Goal: Task Accomplishment & Management: Manage account settings

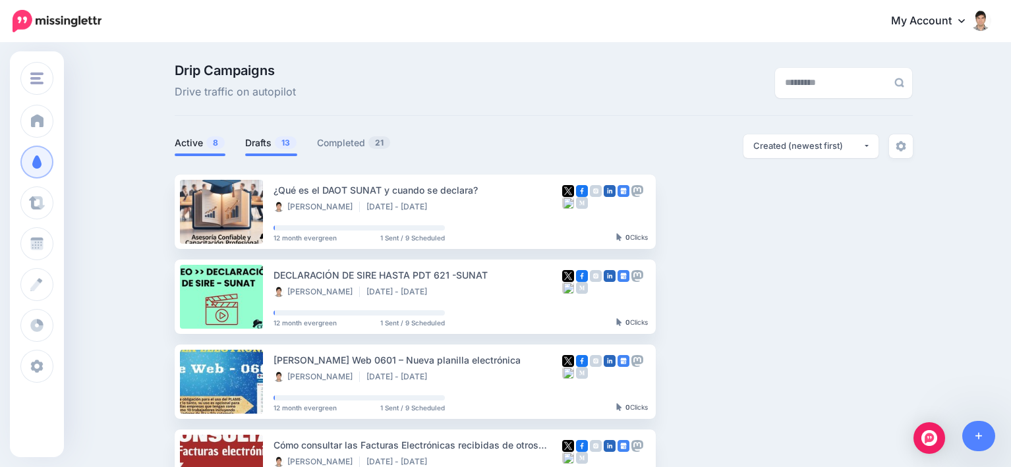
click at [275, 148] on link "Drafts 13" at bounding box center [271, 143] width 52 height 16
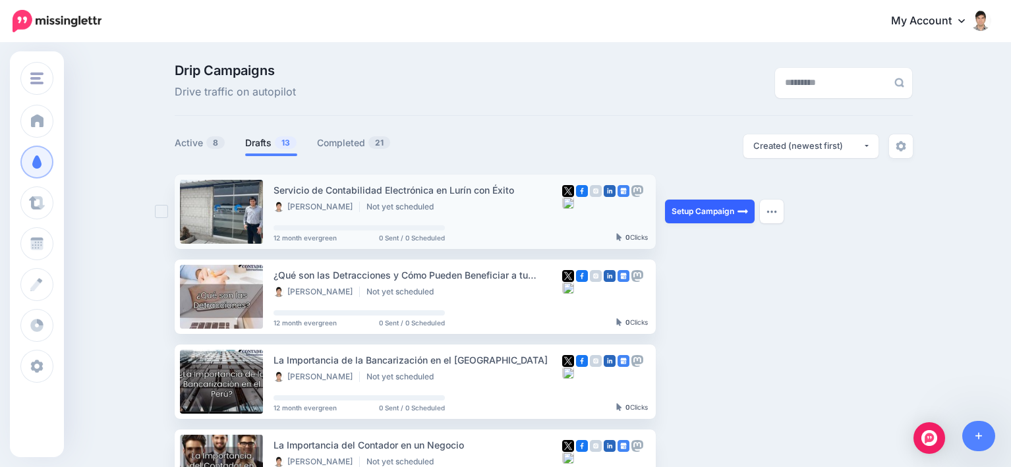
click at [716, 209] on link "Setup Campaign" at bounding box center [710, 212] width 90 height 24
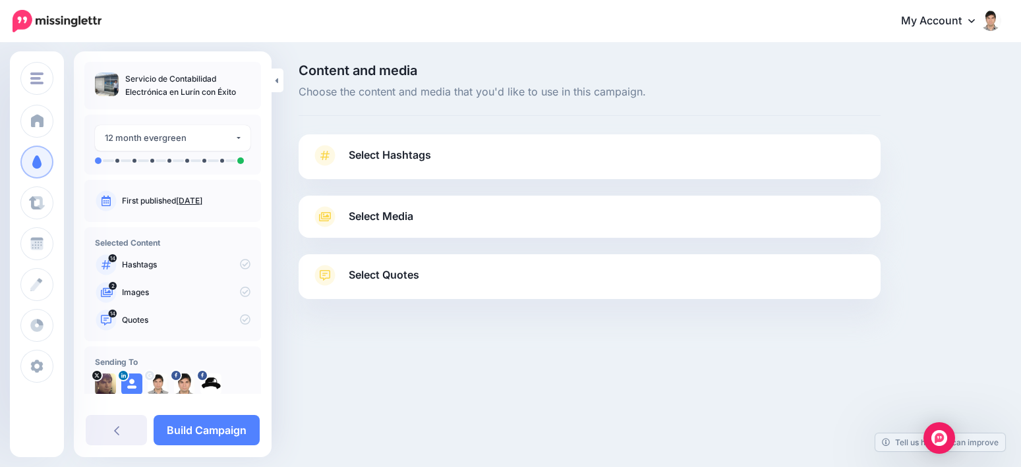
click at [433, 219] on link "Select Media" at bounding box center [590, 216] width 556 height 21
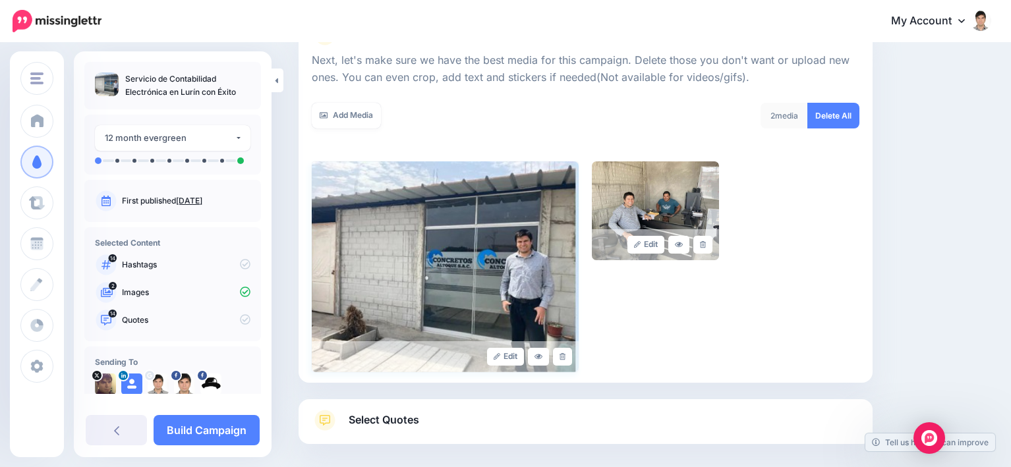
scroll to position [245, 0]
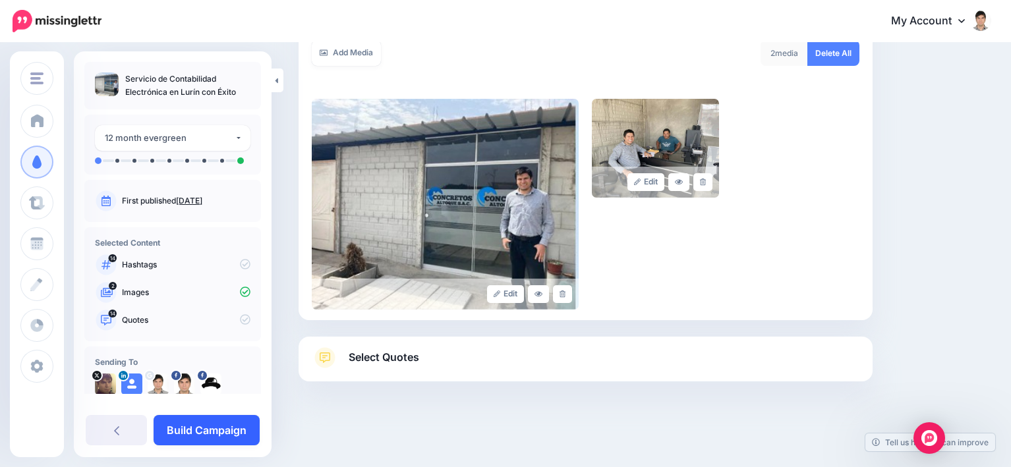
click at [219, 430] on link "Build Campaign" at bounding box center [207, 430] width 106 height 30
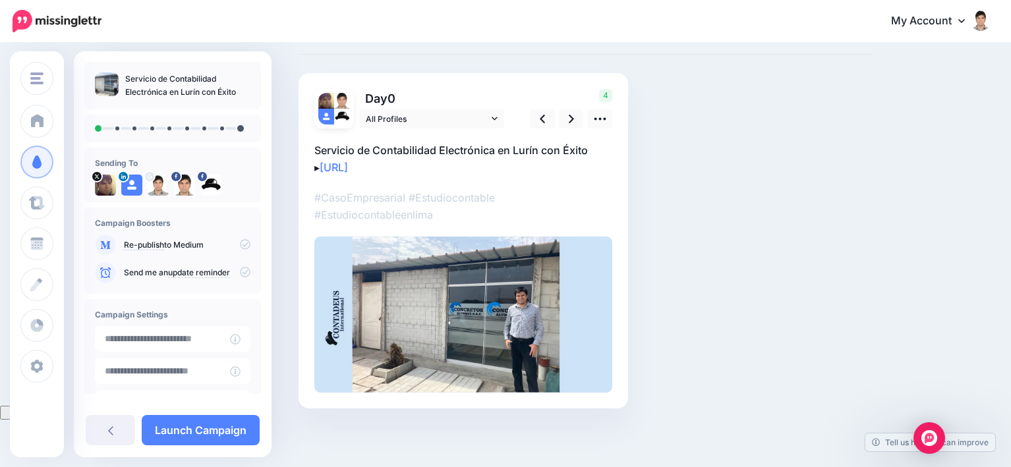
scroll to position [62, 0]
click at [570, 115] on icon at bounding box center [571, 118] width 5 height 9
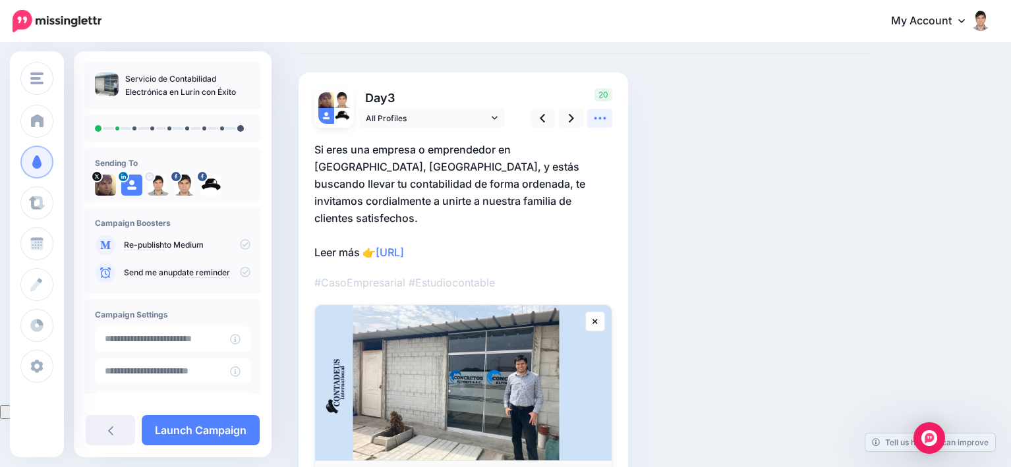
click at [600, 117] on icon at bounding box center [600, 118] width 12 height 3
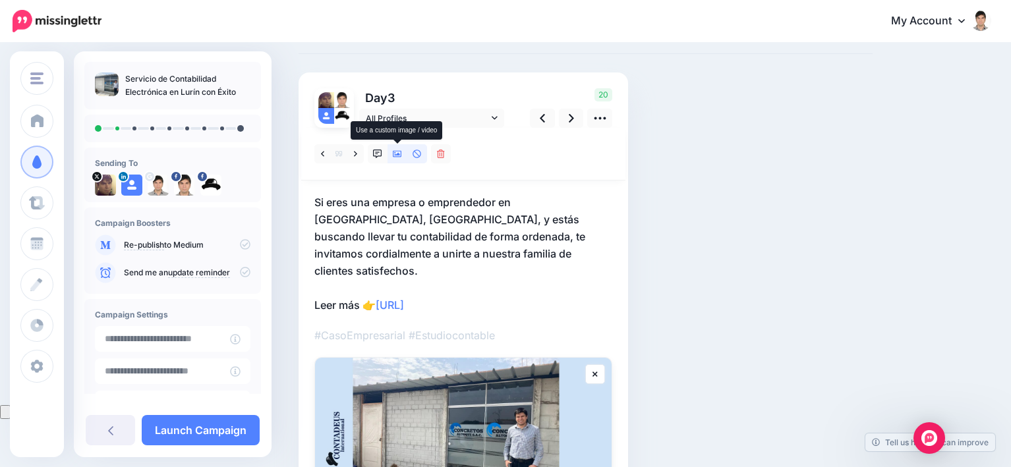
click at [398, 156] on icon at bounding box center [397, 154] width 9 height 7
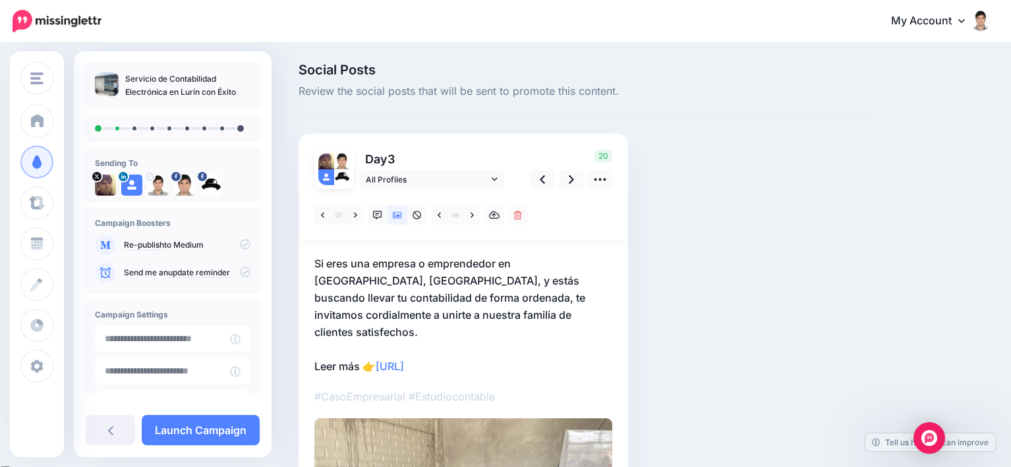
scroll to position [0, 0]
click at [376, 216] on icon at bounding box center [377, 216] width 9 height 9
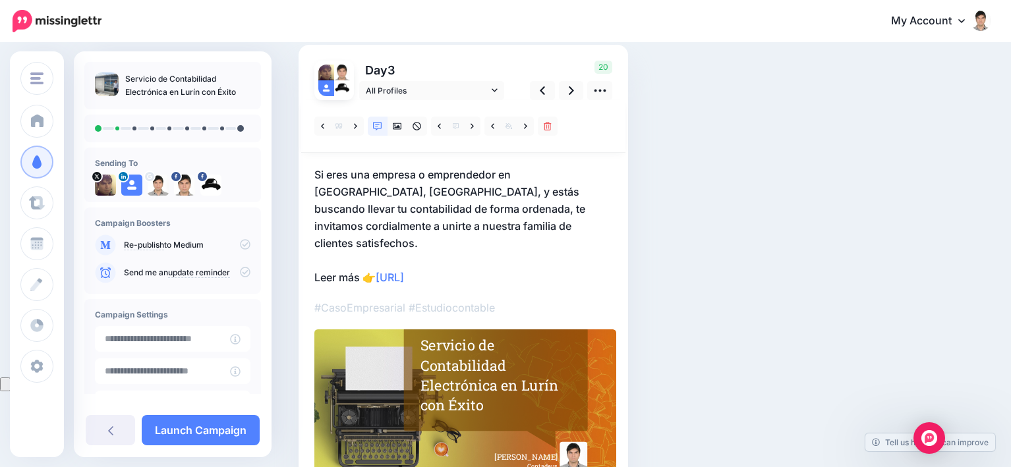
scroll to position [66, 0]
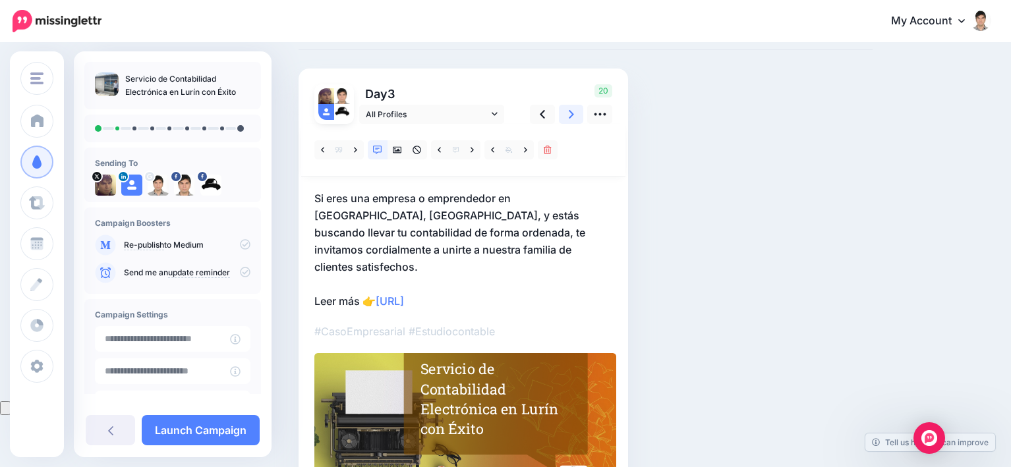
click at [569, 117] on icon at bounding box center [571, 114] width 5 height 14
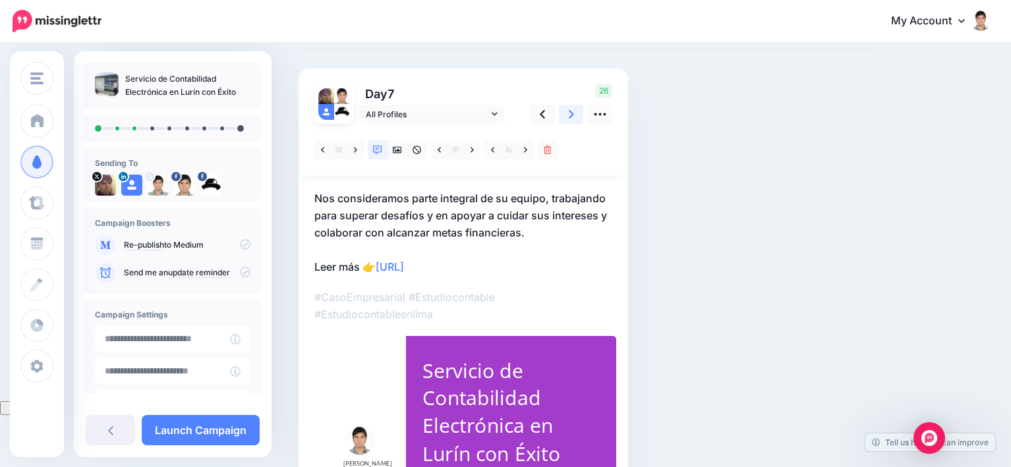
click at [567, 116] on link at bounding box center [571, 114] width 25 height 19
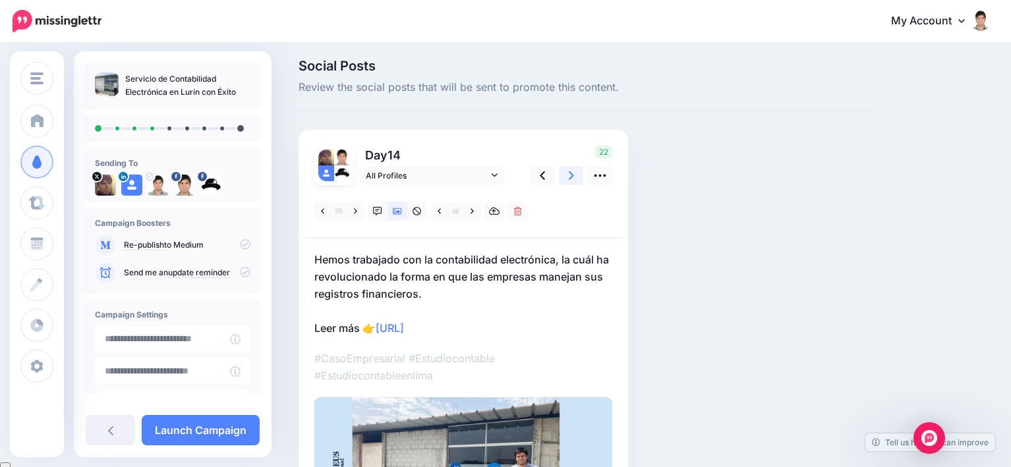
scroll to position [0, 0]
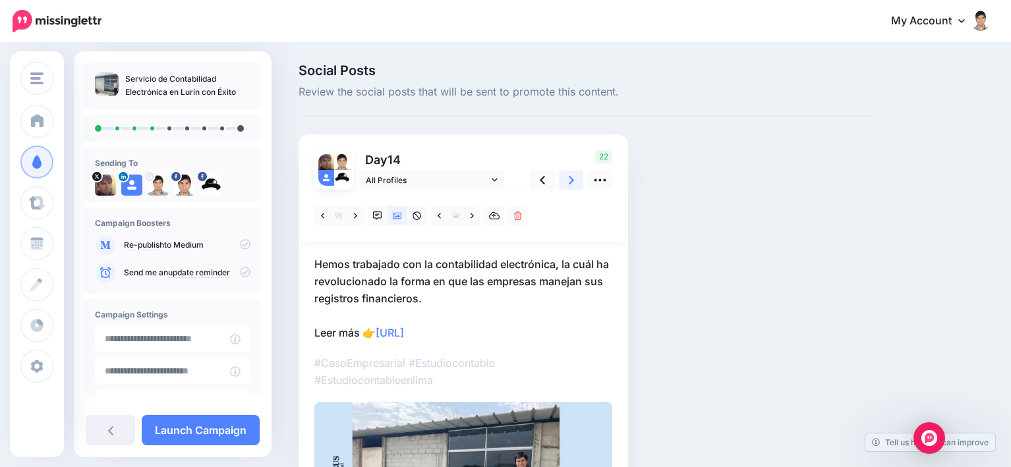
click at [571, 180] on icon at bounding box center [571, 180] width 5 height 14
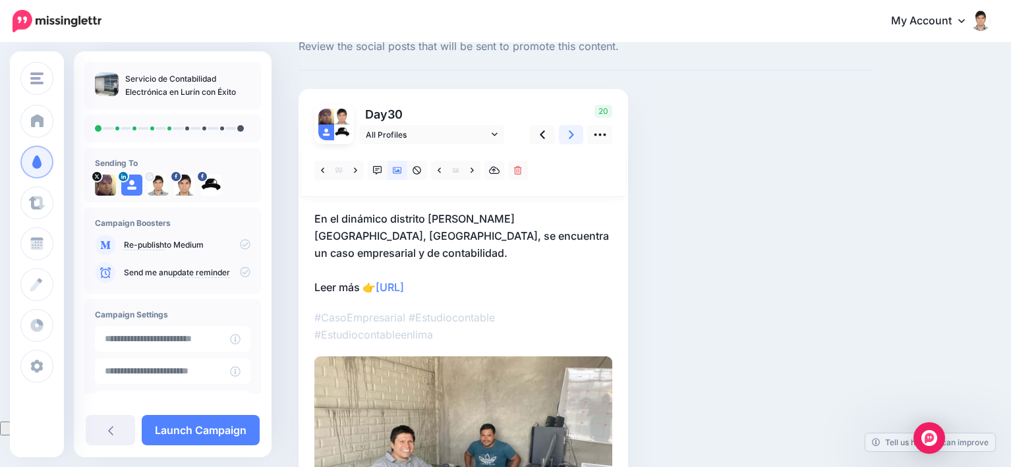
scroll to position [66, 0]
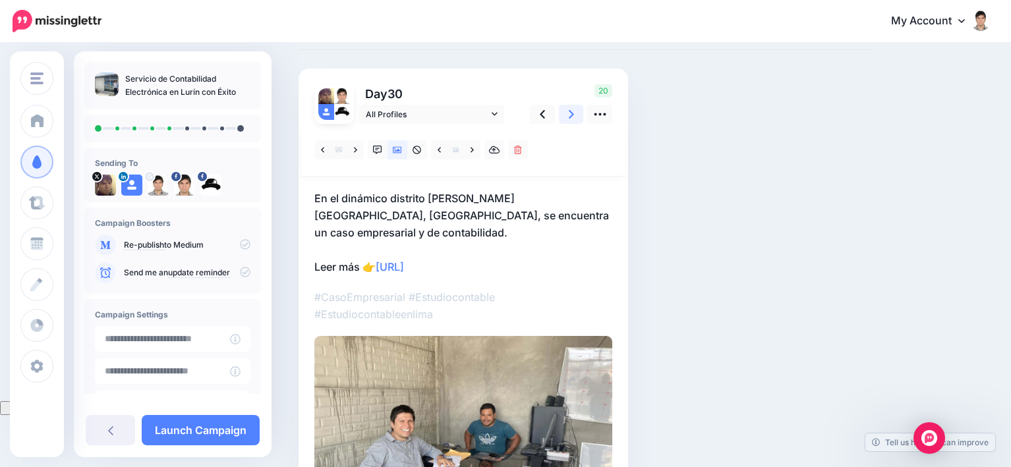
click at [571, 113] on icon at bounding box center [571, 114] width 5 height 9
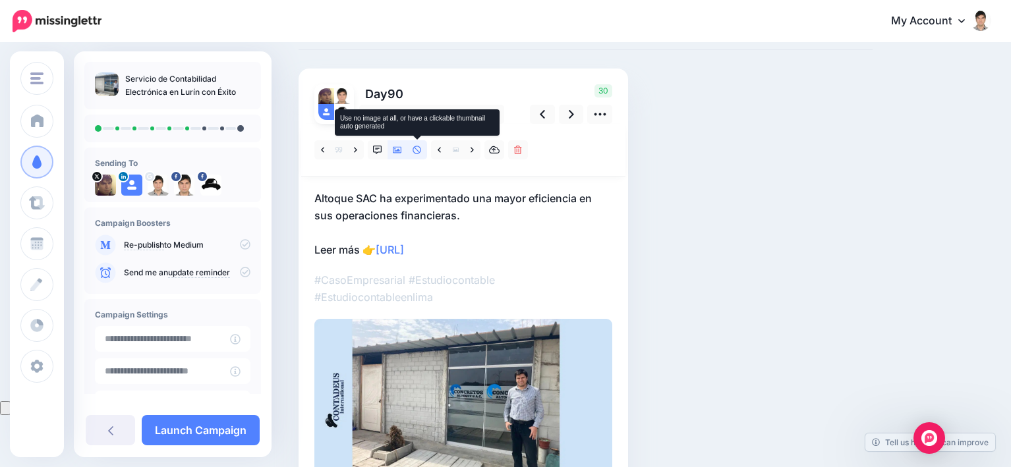
click at [415, 150] on icon at bounding box center [417, 150] width 9 height 9
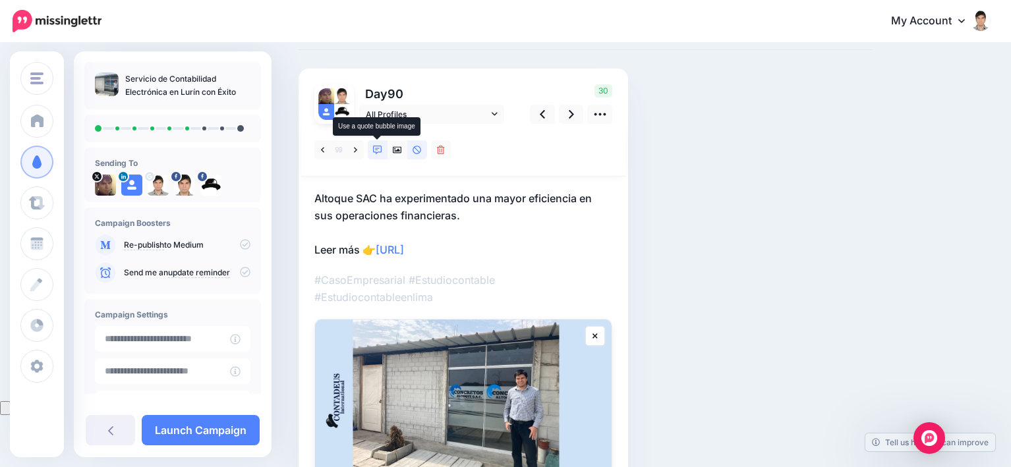
click at [377, 149] on icon at bounding box center [377, 150] width 9 height 9
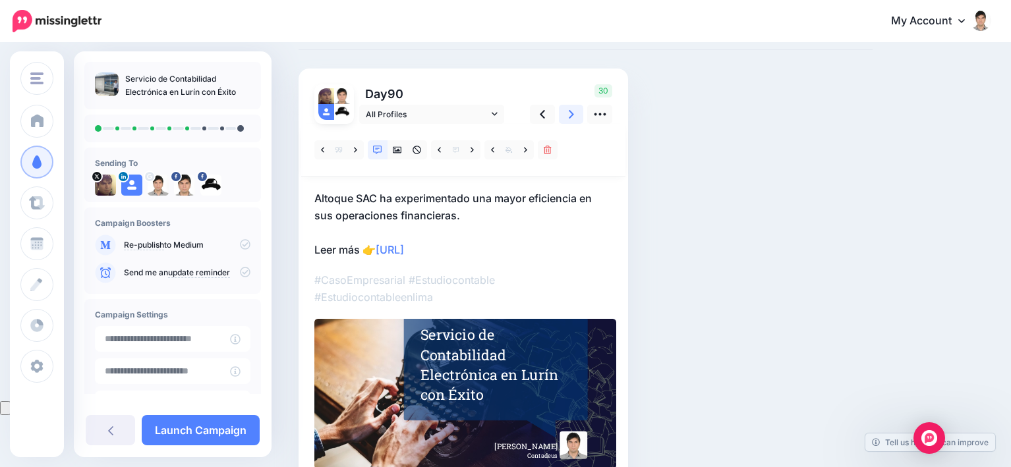
click at [571, 115] on icon at bounding box center [571, 114] width 5 height 14
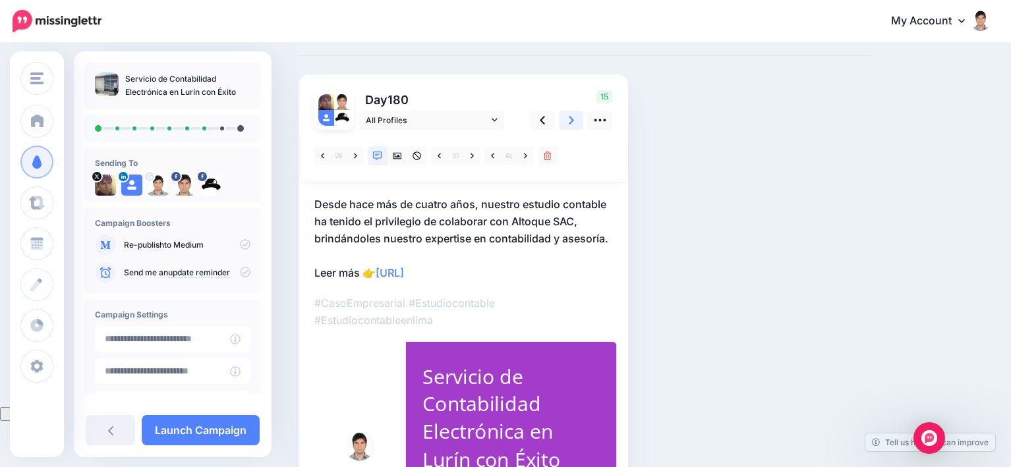
scroll to position [29, 0]
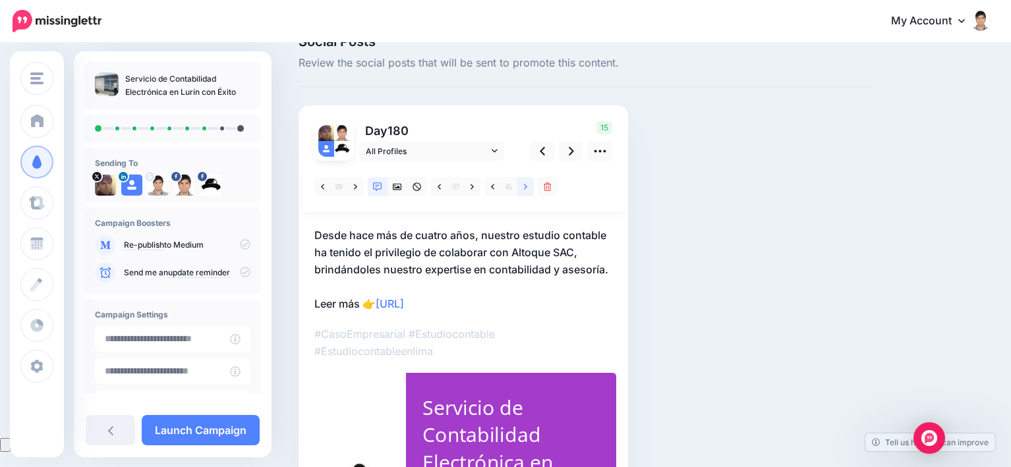
click at [524, 188] on icon at bounding box center [525, 187] width 3 height 9
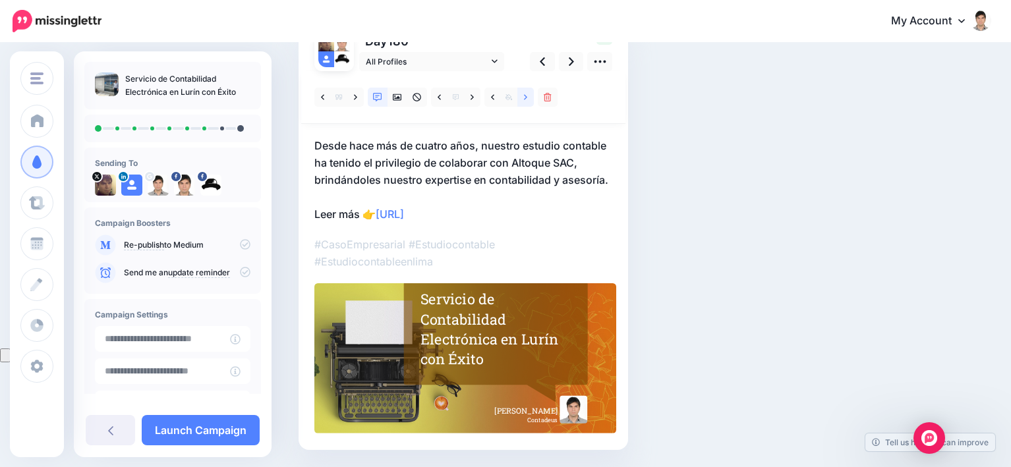
scroll to position [95, 0]
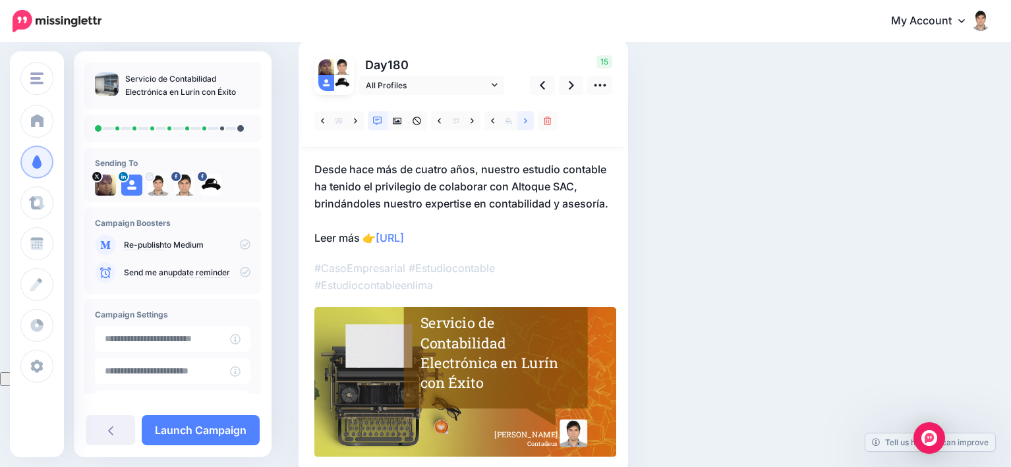
click at [526, 123] on icon at bounding box center [525, 121] width 3 height 9
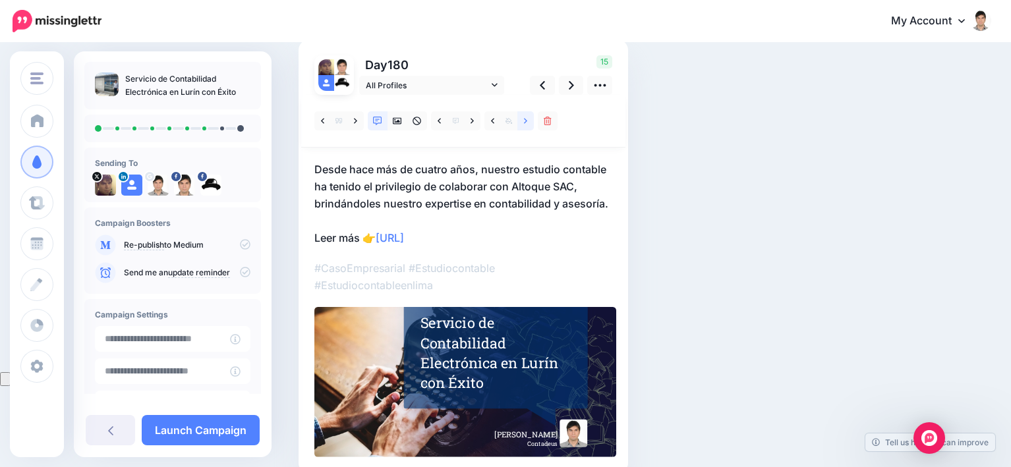
click at [526, 123] on icon at bounding box center [525, 121] width 3 height 9
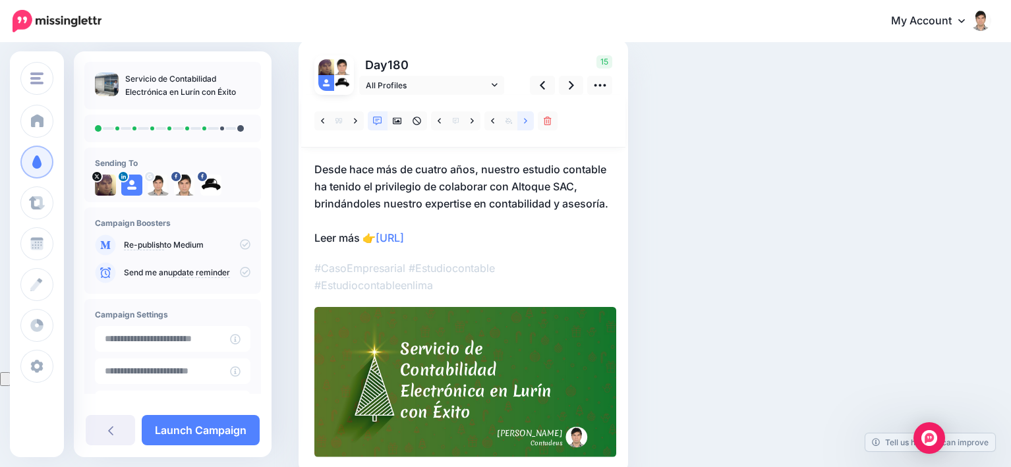
click at [529, 119] on link at bounding box center [525, 120] width 16 height 19
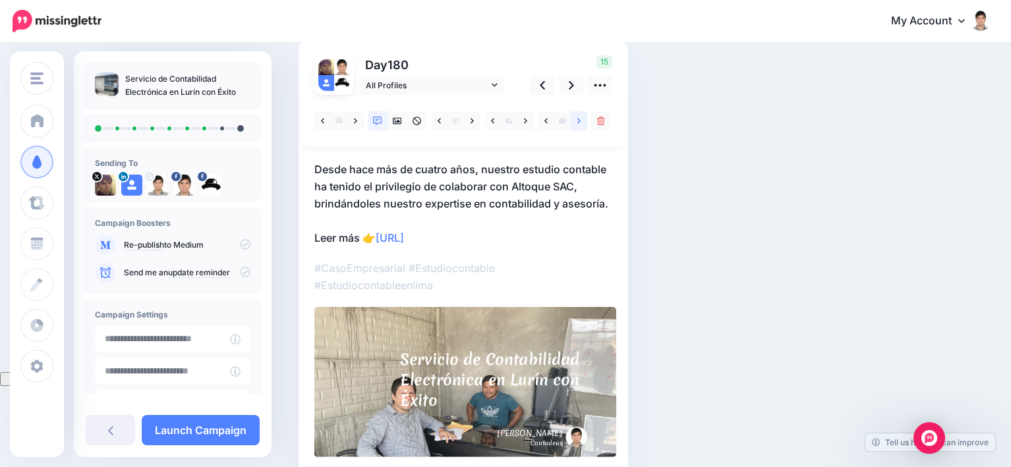
click at [578, 121] on icon at bounding box center [578, 121] width 3 height 9
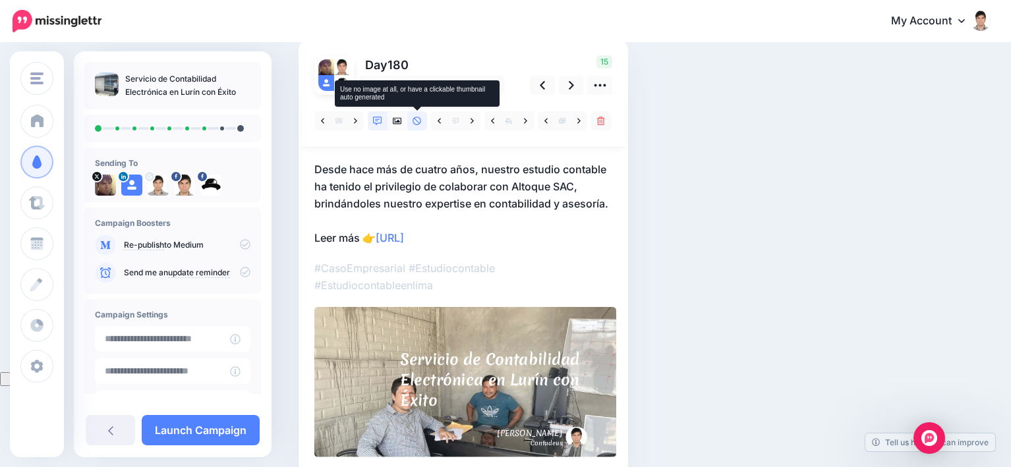
click at [416, 122] on icon at bounding box center [417, 121] width 9 height 9
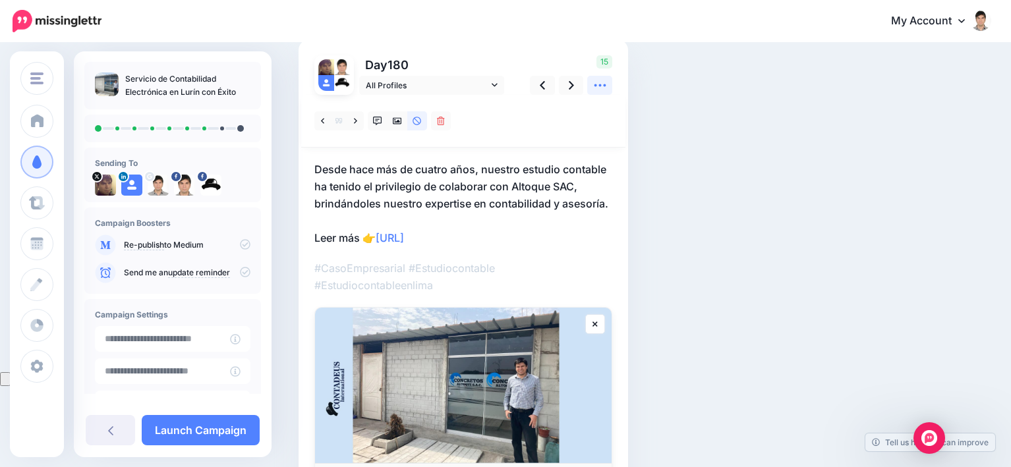
click at [599, 87] on icon at bounding box center [600, 85] width 14 height 14
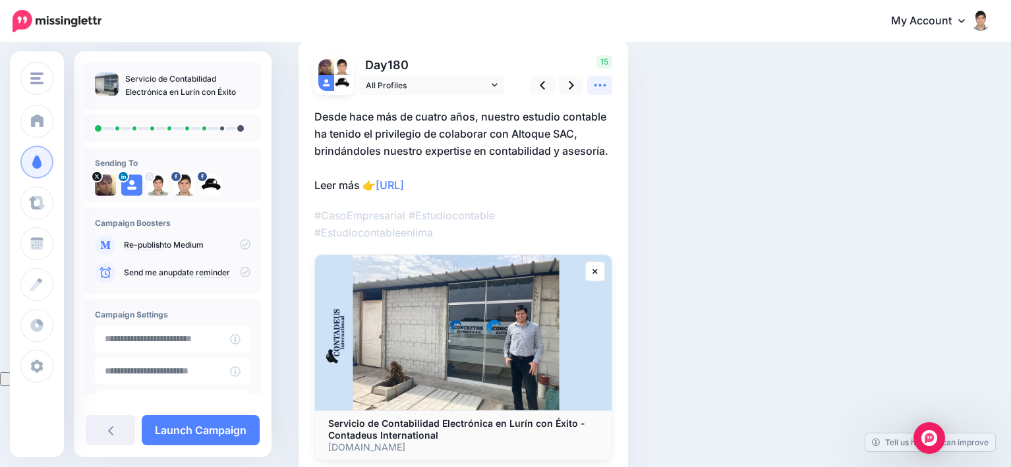
click at [602, 87] on icon at bounding box center [600, 85] width 14 height 14
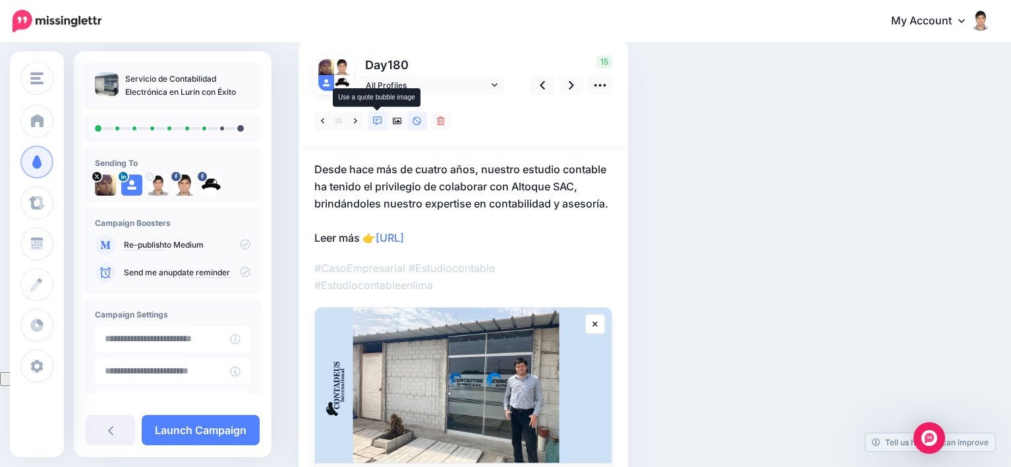
click at [376, 120] on icon at bounding box center [377, 121] width 9 height 9
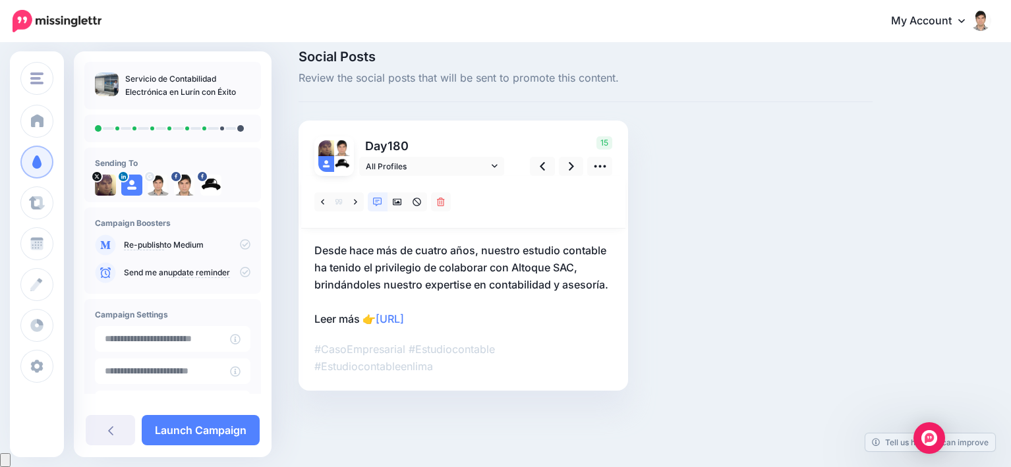
scroll to position [0, 0]
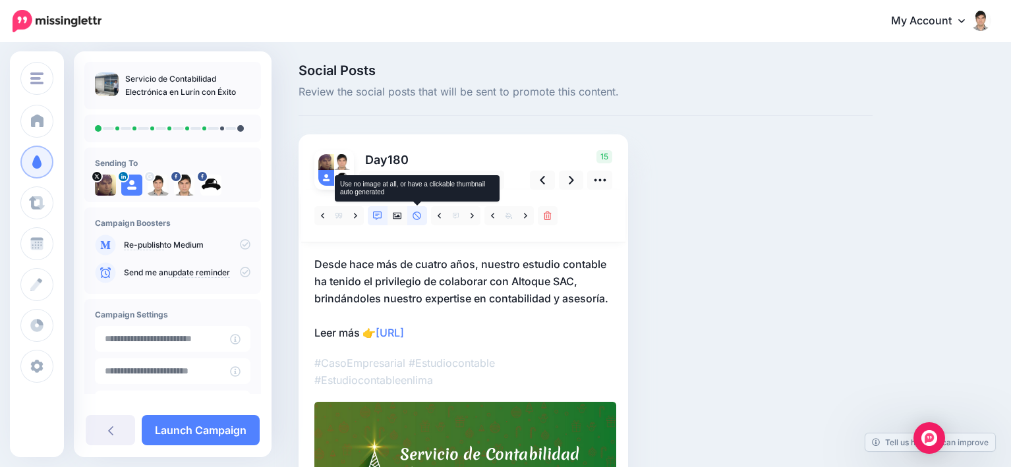
click at [419, 215] on icon at bounding box center [417, 216] width 9 height 9
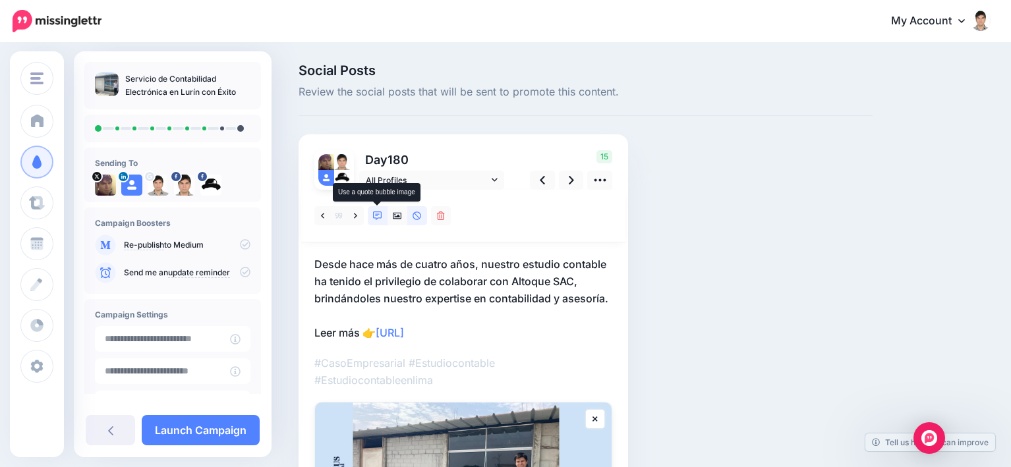
click at [372, 214] on link at bounding box center [378, 215] width 20 height 19
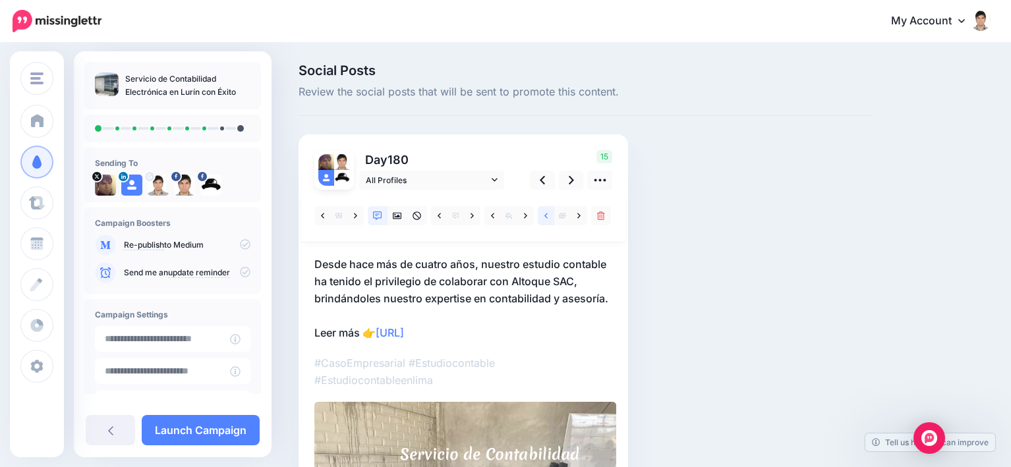
click at [544, 219] on icon at bounding box center [545, 216] width 3 height 9
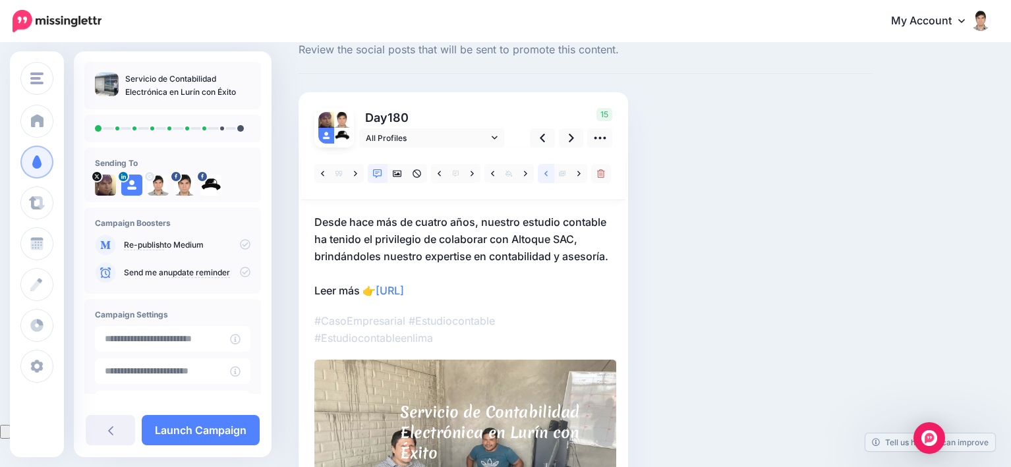
scroll to position [66, 0]
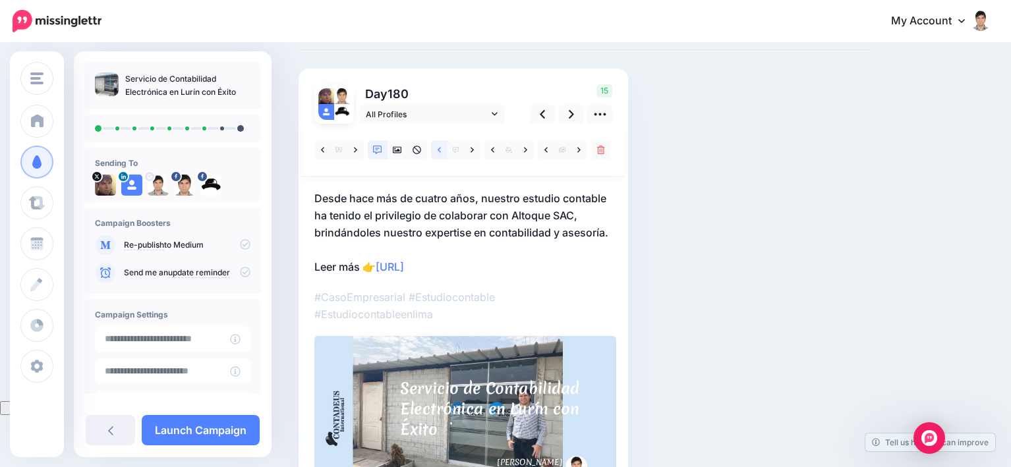
click at [439, 150] on icon at bounding box center [439, 149] width 3 height 5
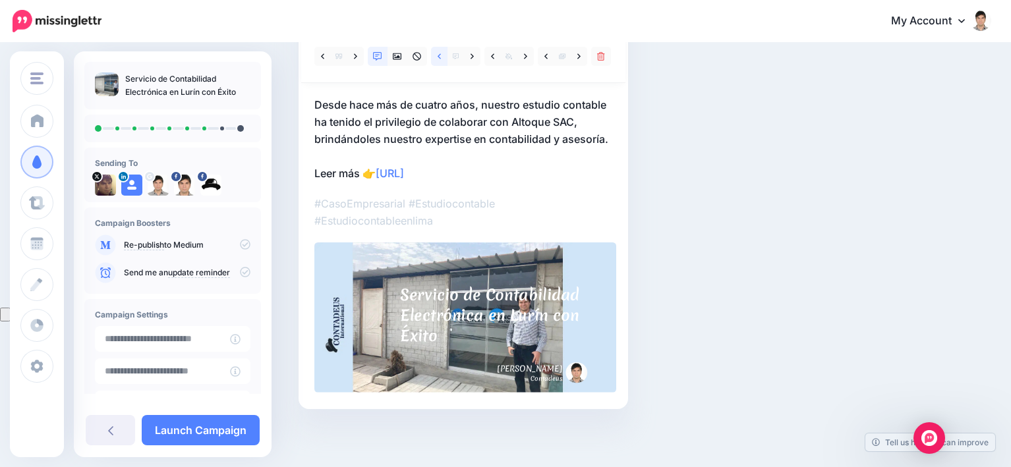
scroll to position [161, 0]
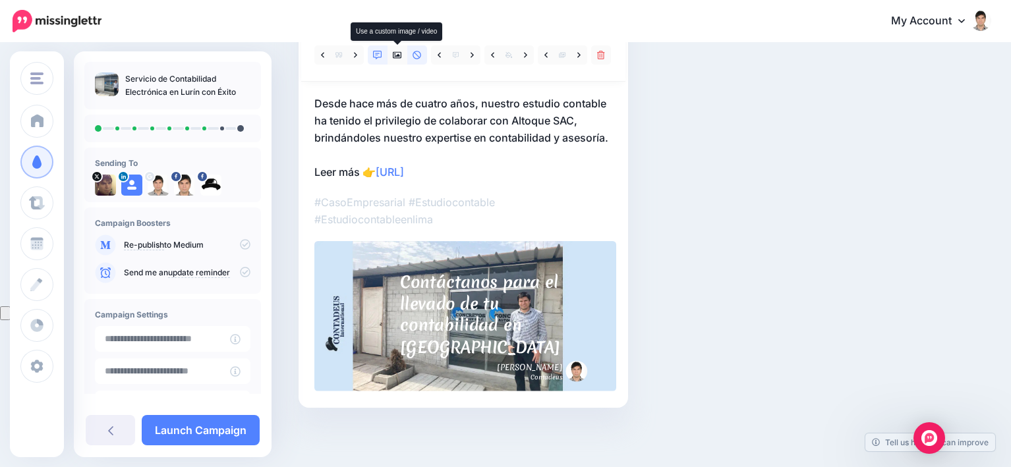
click at [421, 49] on link at bounding box center [417, 54] width 20 height 19
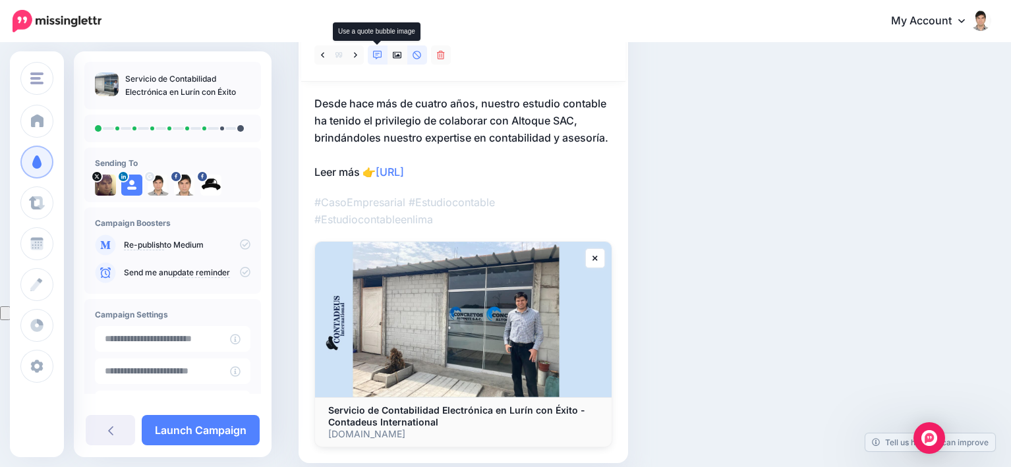
click at [378, 53] on icon at bounding box center [377, 55] width 9 height 9
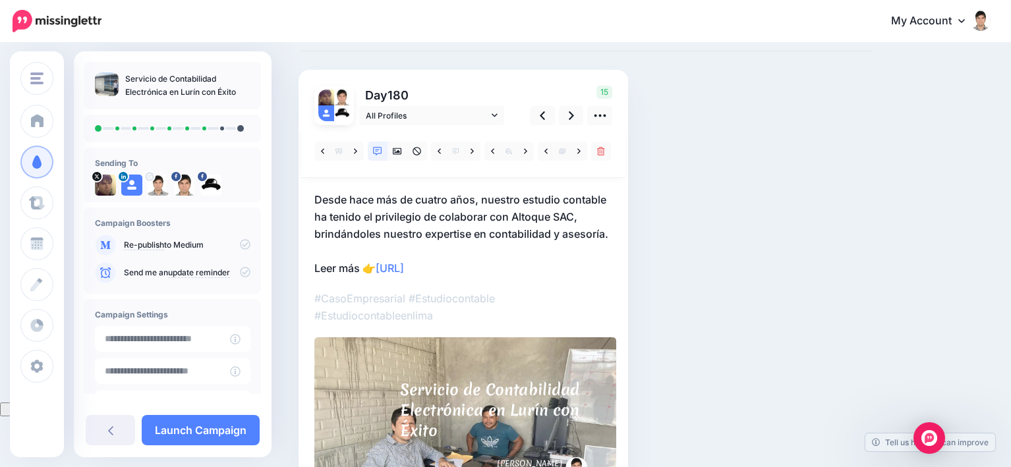
scroll to position [0, 0]
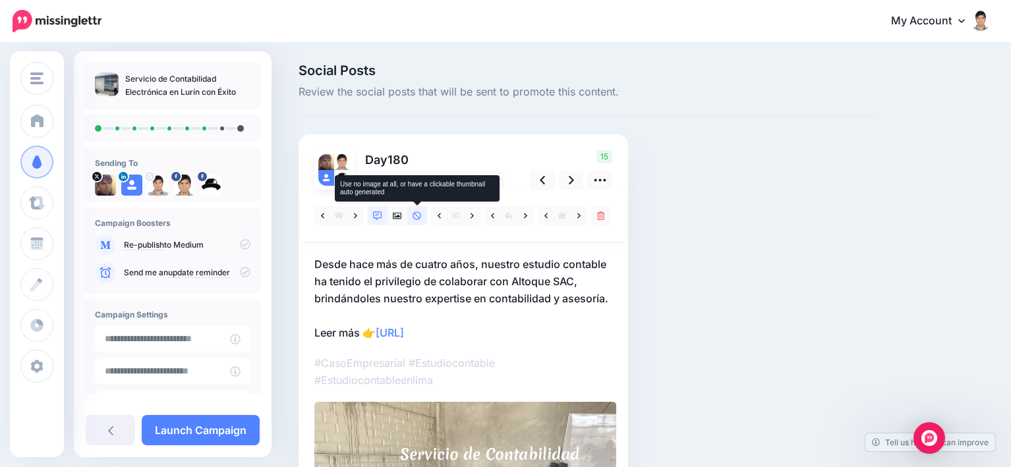
click at [416, 215] on icon at bounding box center [417, 216] width 9 height 9
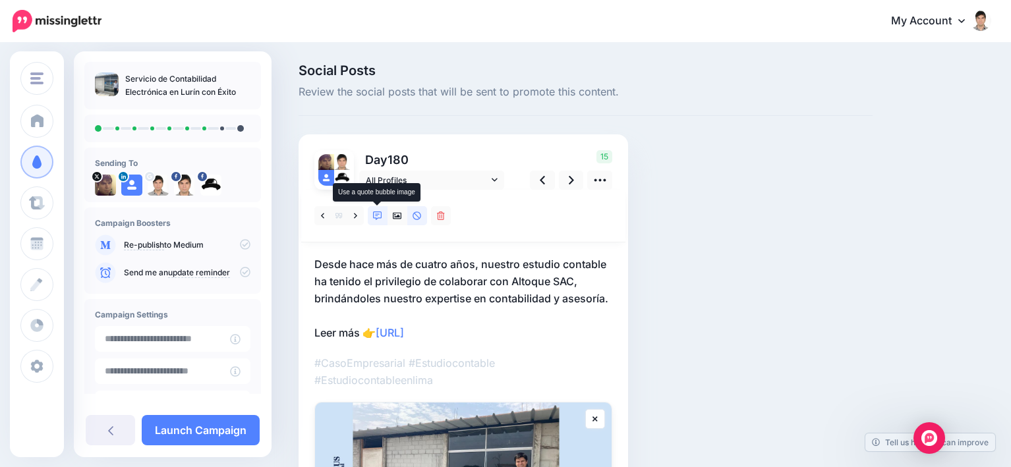
click at [378, 213] on icon at bounding box center [377, 216] width 9 height 9
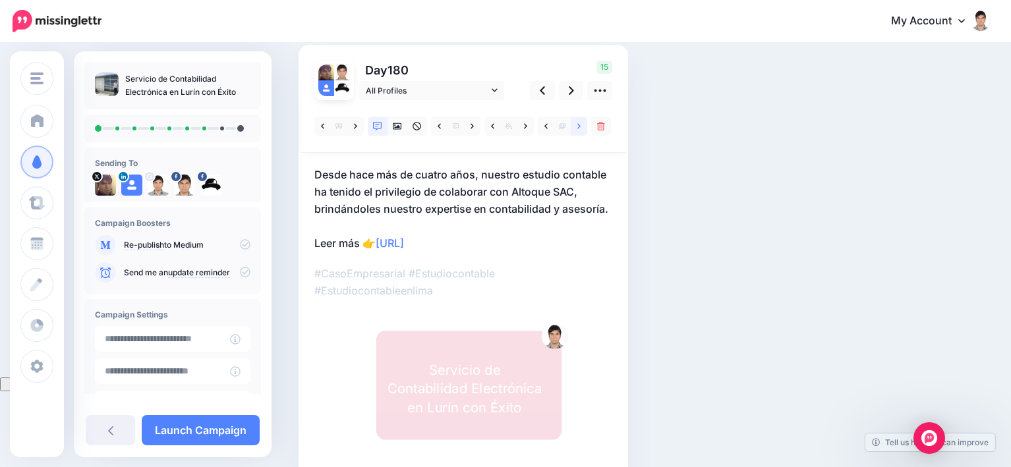
scroll to position [66, 0]
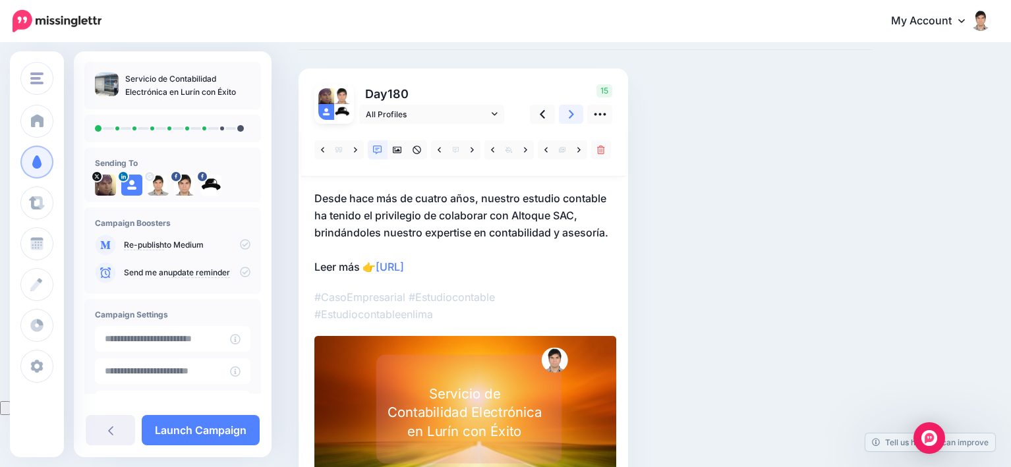
click at [574, 113] on link at bounding box center [571, 114] width 25 height 19
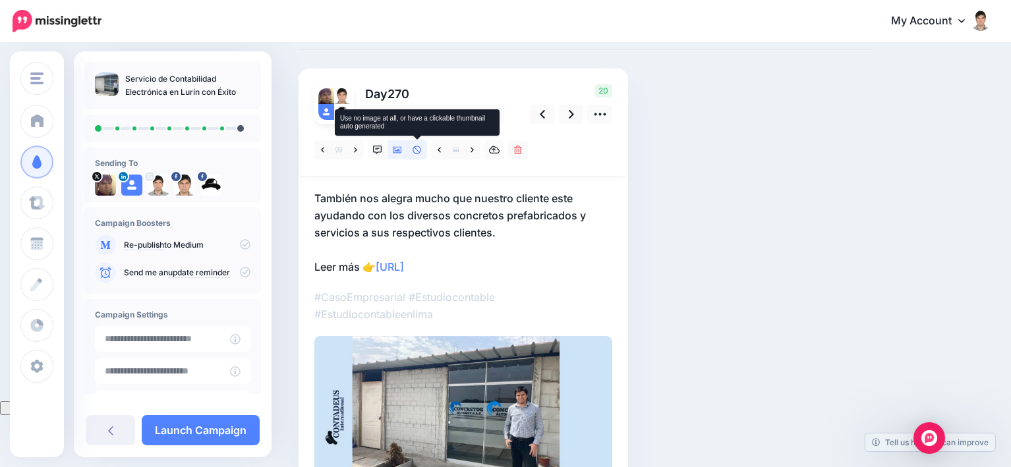
click at [417, 151] on icon at bounding box center [417, 150] width 9 height 9
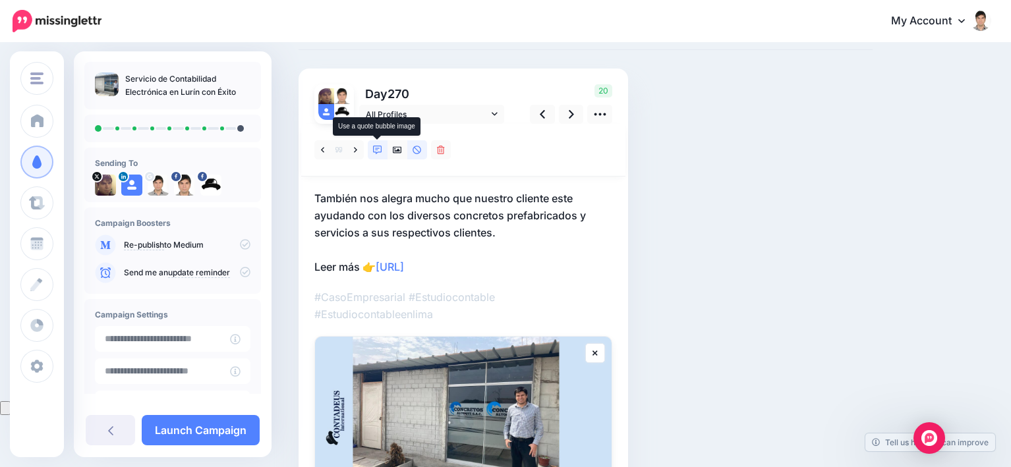
click at [375, 148] on icon at bounding box center [377, 150] width 9 height 9
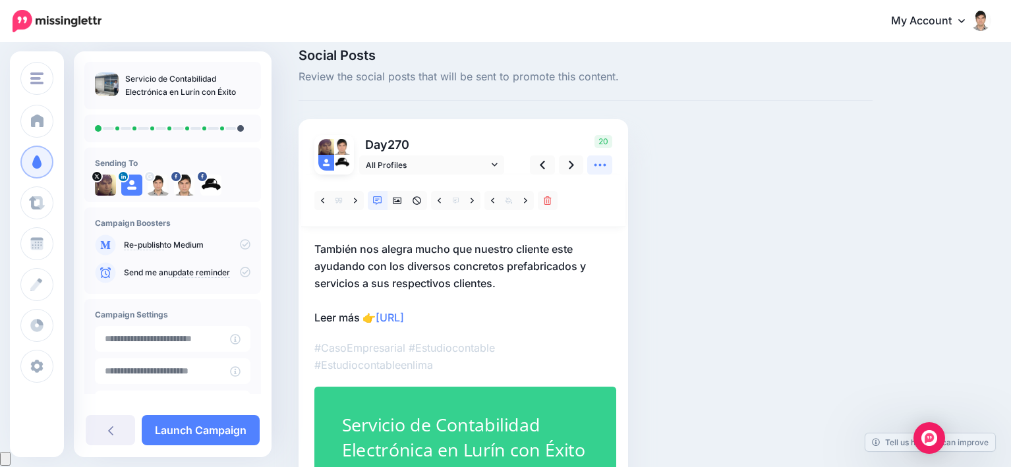
scroll to position [0, 0]
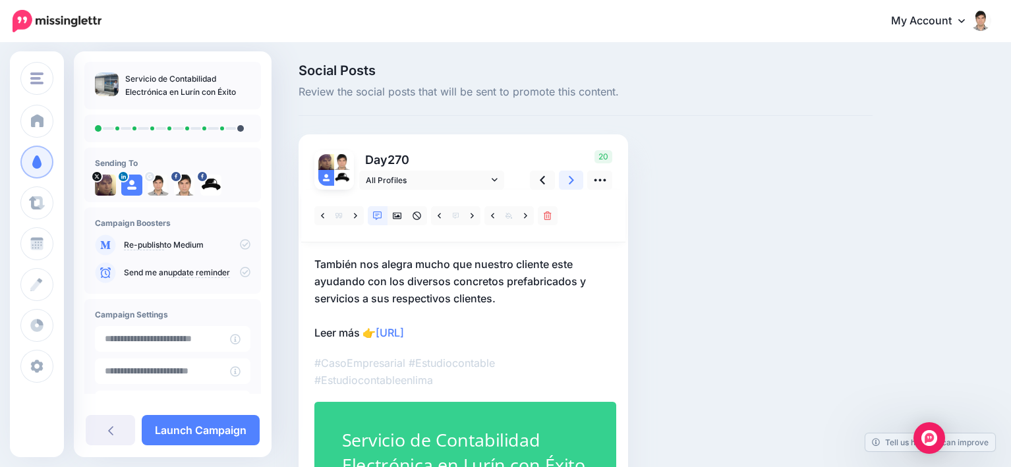
click at [571, 178] on icon at bounding box center [571, 180] width 5 height 9
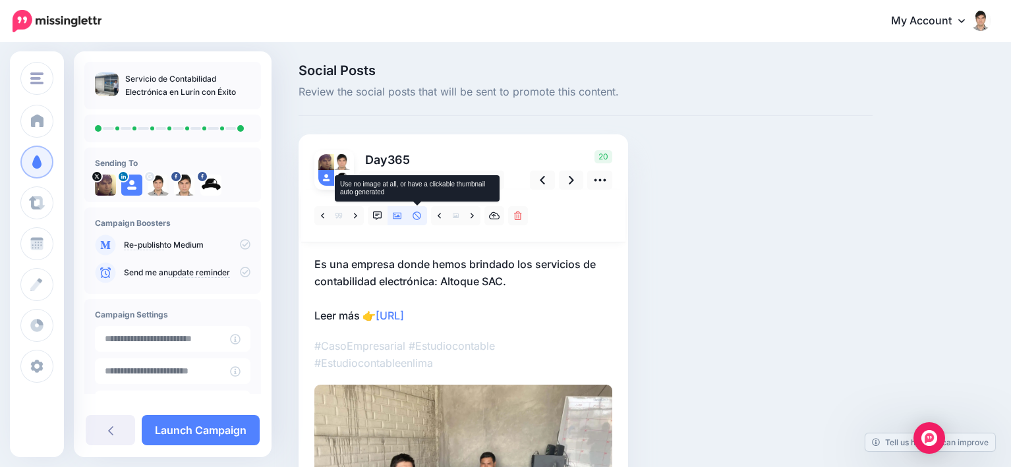
click at [416, 216] on icon at bounding box center [417, 216] width 9 height 9
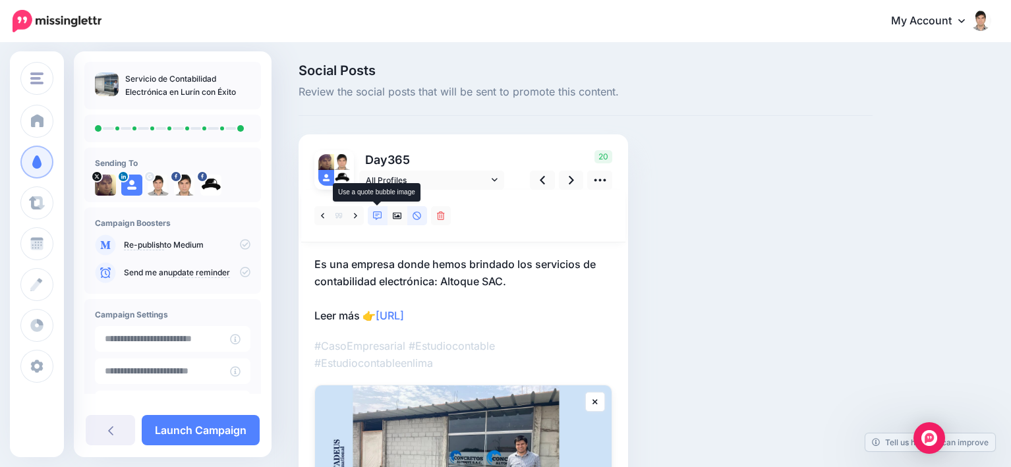
click at [375, 218] on icon at bounding box center [377, 216] width 9 height 9
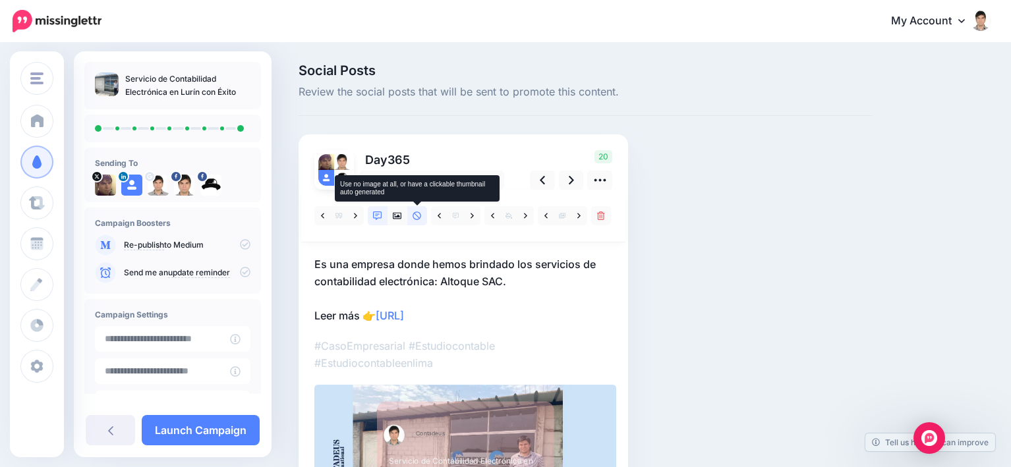
click at [426, 218] on link at bounding box center [417, 215] width 20 height 19
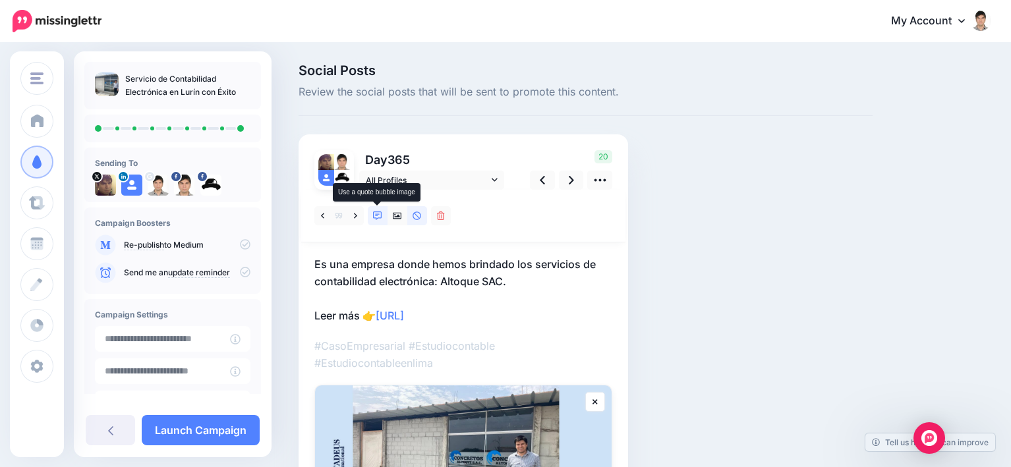
click at [376, 216] on icon at bounding box center [377, 216] width 9 height 9
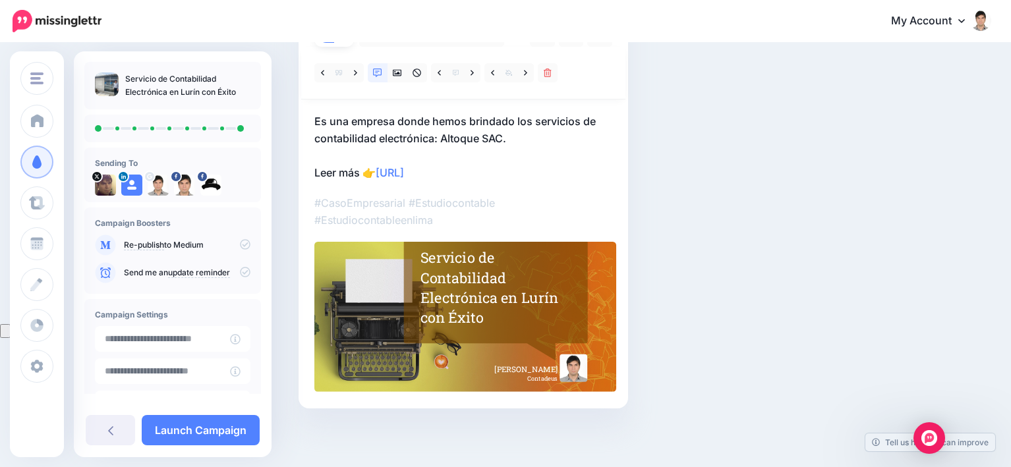
scroll to position [144, 0]
click at [241, 453] on div "Servicio de Contabilidad Electrónica en Lurín con Éxito Sending To" at bounding box center [173, 254] width 198 height 406
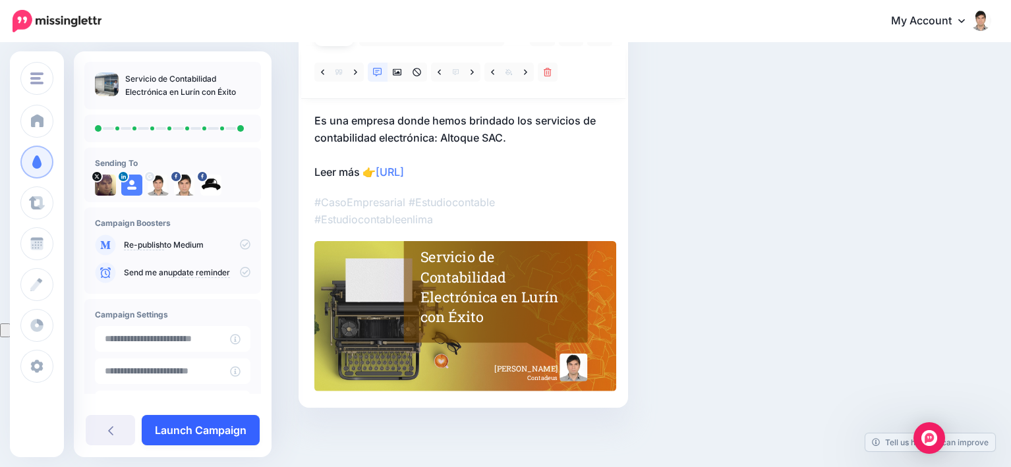
click at [236, 436] on link "Launch Campaign" at bounding box center [201, 430] width 118 height 30
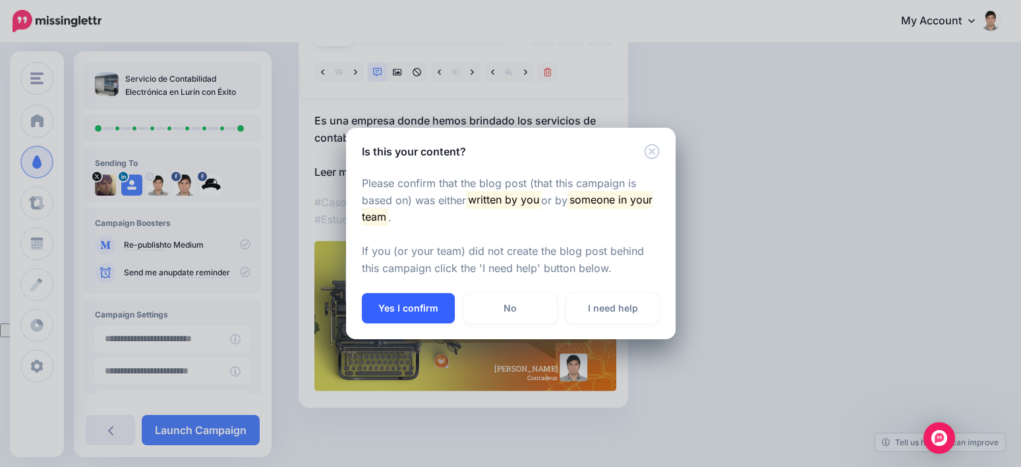
click at [407, 304] on button "Yes I confirm" at bounding box center [408, 308] width 93 height 30
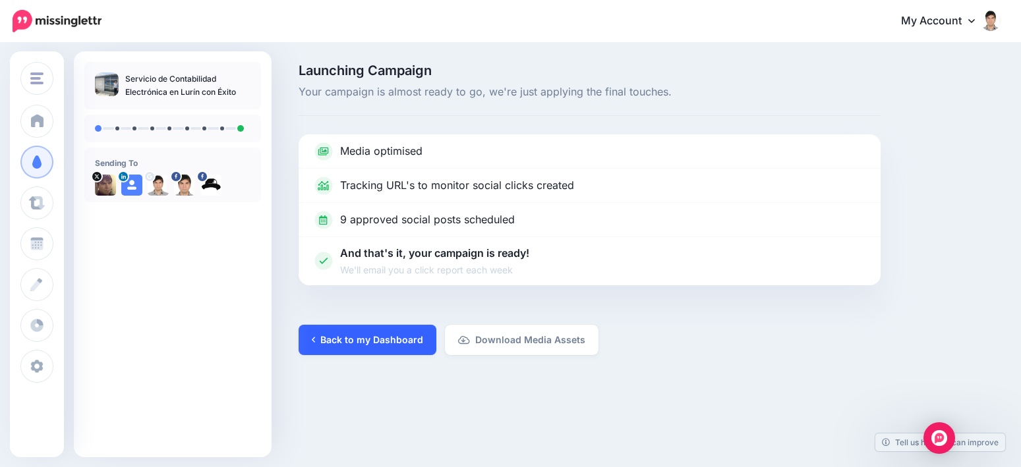
click at [350, 343] on link "Back to my Dashboard" at bounding box center [368, 340] width 138 height 30
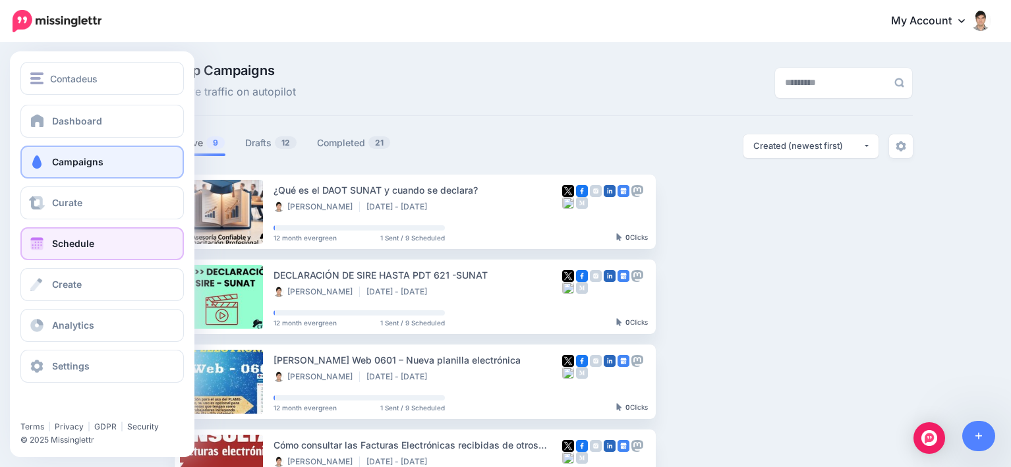
click at [66, 245] on span "Schedule" at bounding box center [73, 243] width 42 height 11
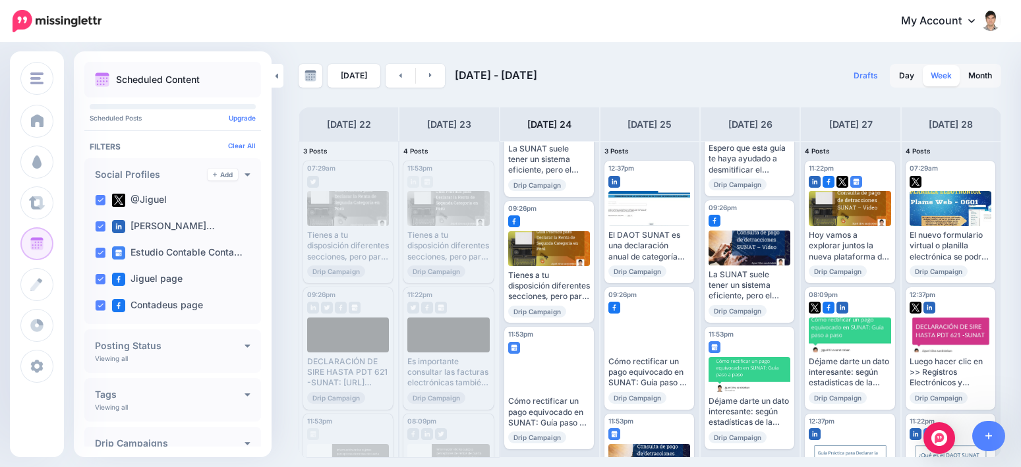
click at [939, 75] on link "Week" at bounding box center [941, 75] width 37 height 21
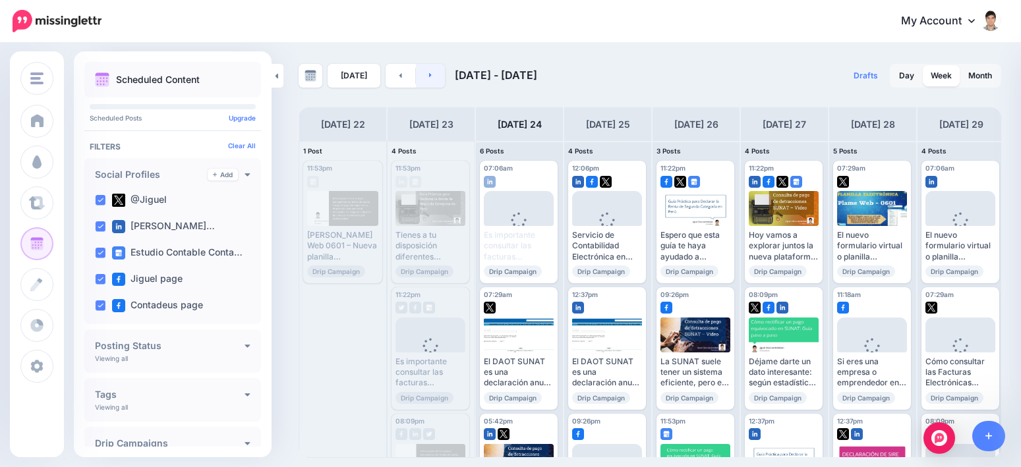
click at [436, 72] on link at bounding box center [431, 76] width 30 height 24
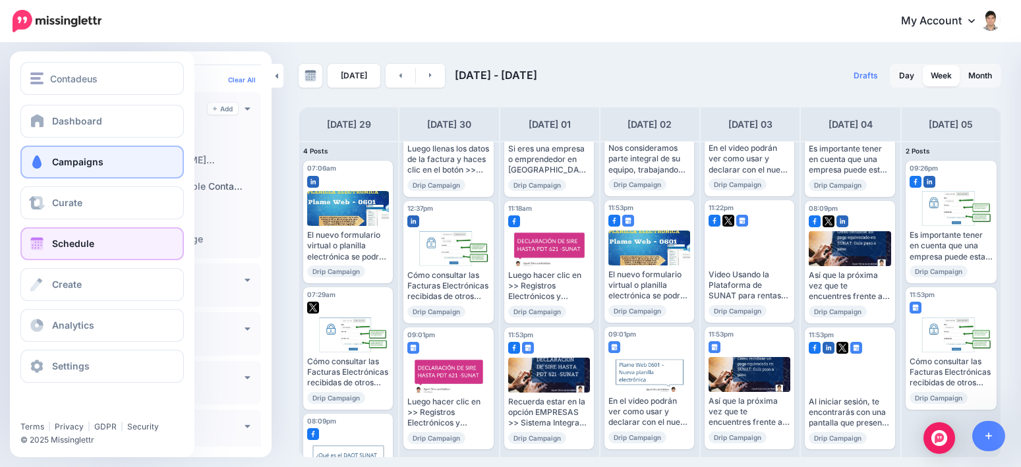
click at [61, 153] on link "Campaigns" at bounding box center [101, 162] width 163 height 33
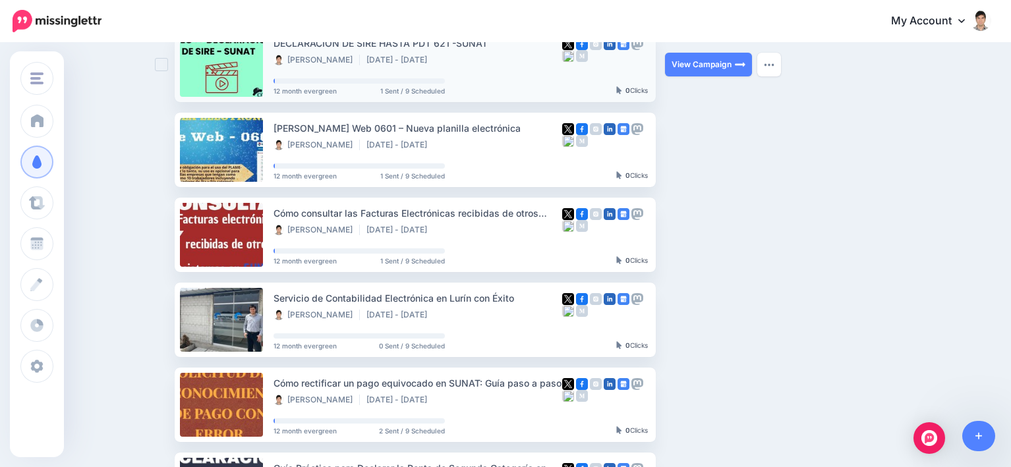
scroll to position [330, 0]
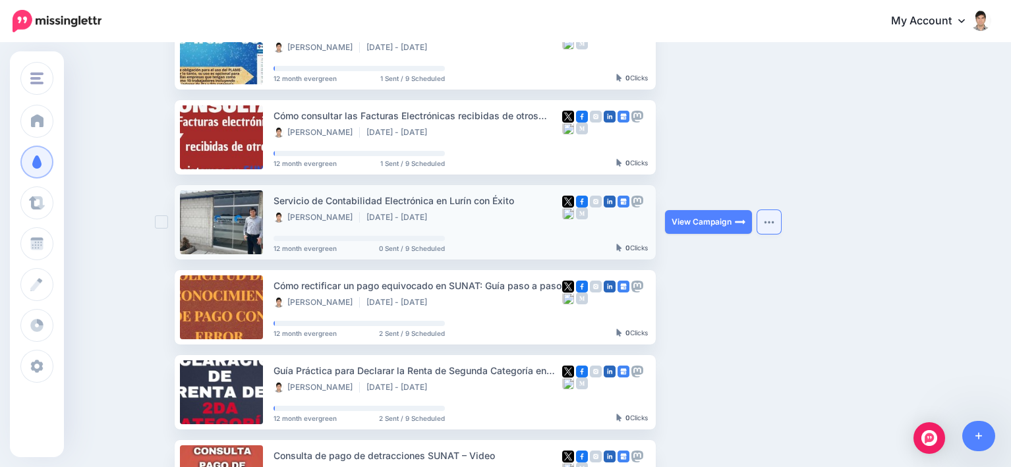
click at [781, 221] on button "button" at bounding box center [769, 222] width 24 height 24
click at [875, 178] on ul "¿Qué es el DAOT SUNAT y cuando se declara? [PERSON_NAME] [DATE] - [DATE] 12 mon…" at bounding box center [544, 222] width 738 height 755
click at [730, 226] on link "View Campaign" at bounding box center [708, 222] width 87 height 24
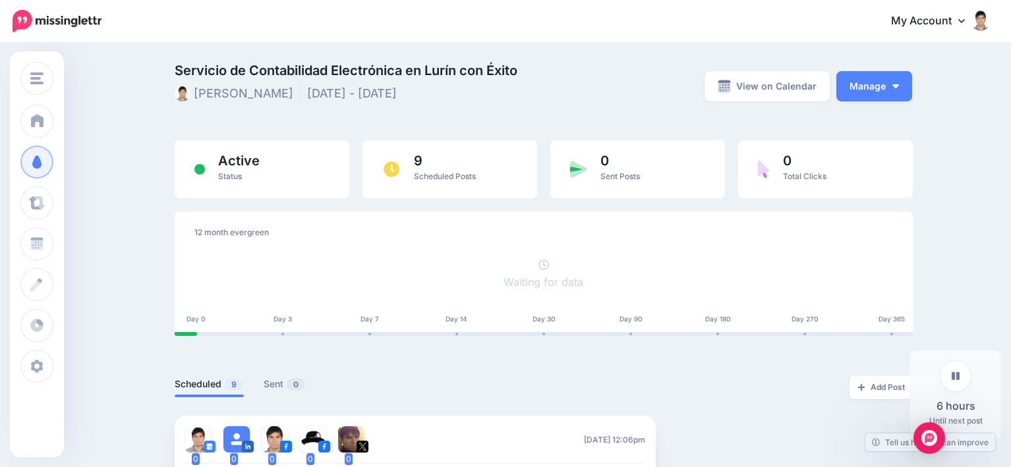
click at [921, 82] on div "View on Calendar Manage Pause Campaign View Scheduled Content Reschedule Campai…" at bounding box center [796, 85] width 252 height 43
click at [905, 84] on button "Manage" at bounding box center [874, 86] width 76 height 30
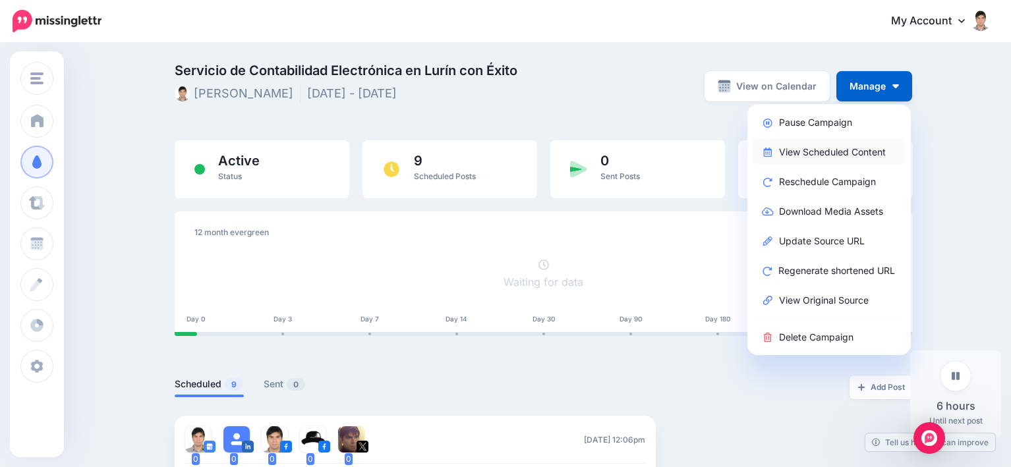
click at [826, 150] on link "View Scheduled Content" at bounding box center [828, 152] width 153 height 26
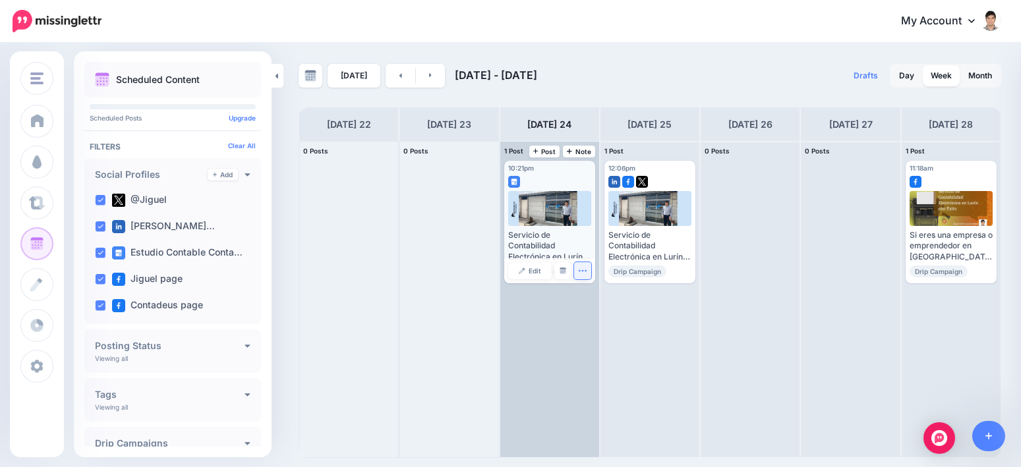
click at [581, 270] on icon "button" at bounding box center [582, 270] width 9 height 9
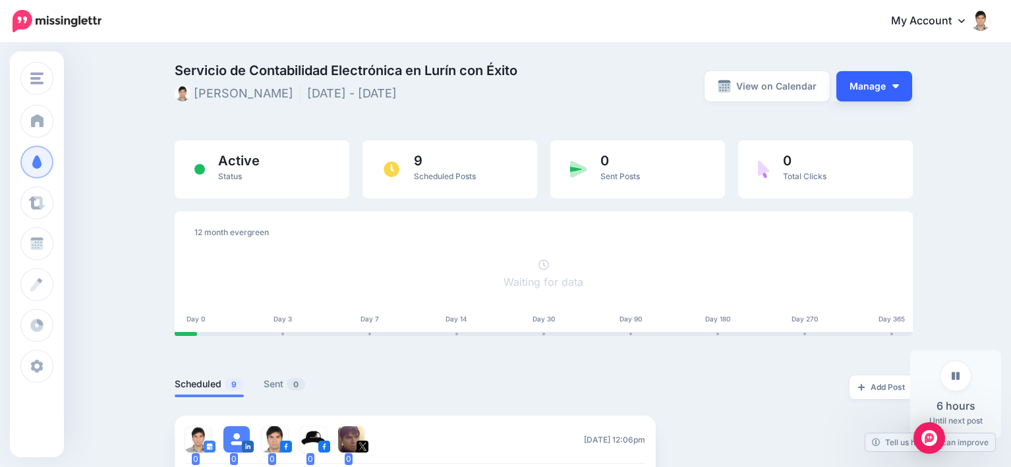
click at [905, 84] on button "Manage" at bounding box center [874, 86] width 76 height 30
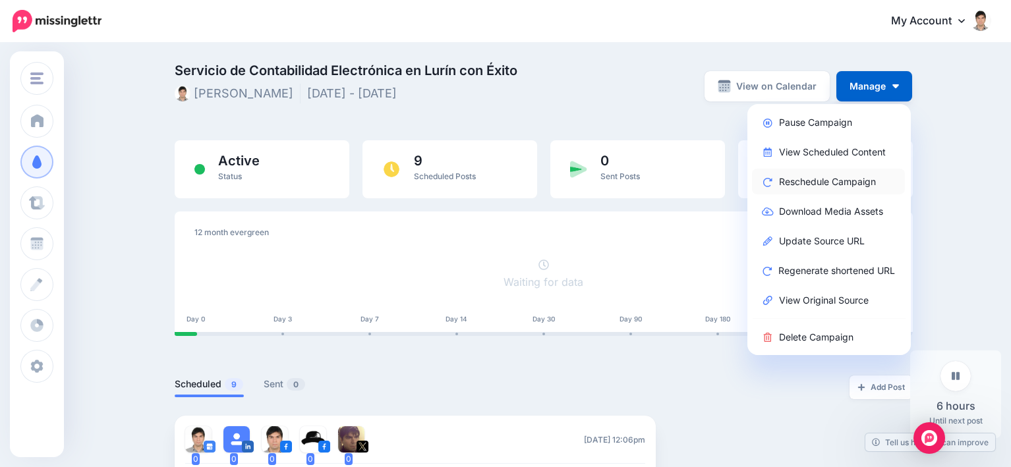
click at [821, 182] on link "Reschedule Campaign" at bounding box center [828, 182] width 153 height 26
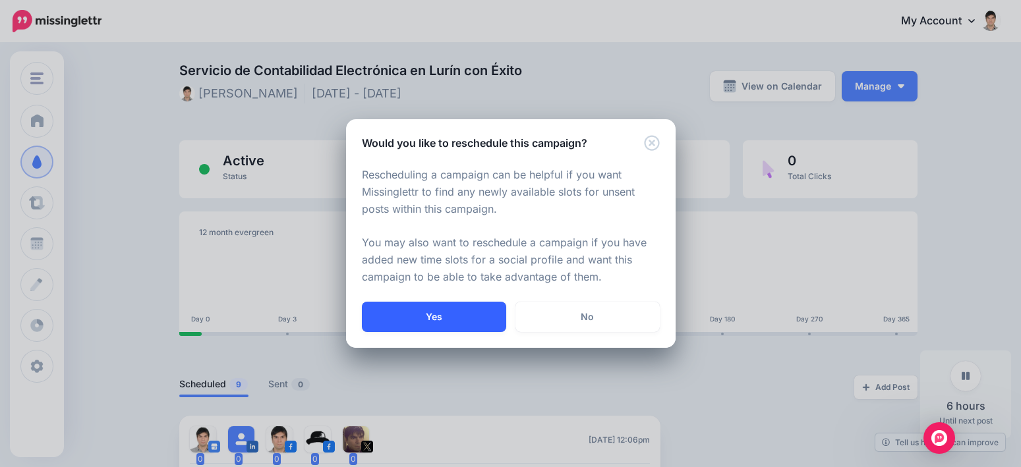
click at [422, 312] on button "Yes" at bounding box center [434, 317] width 144 height 30
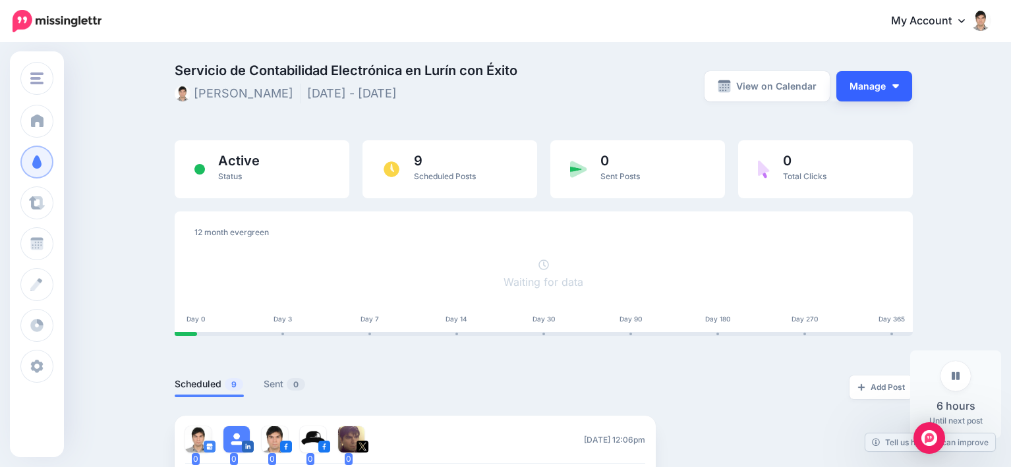
click at [897, 86] on img "button" at bounding box center [895, 86] width 7 height 4
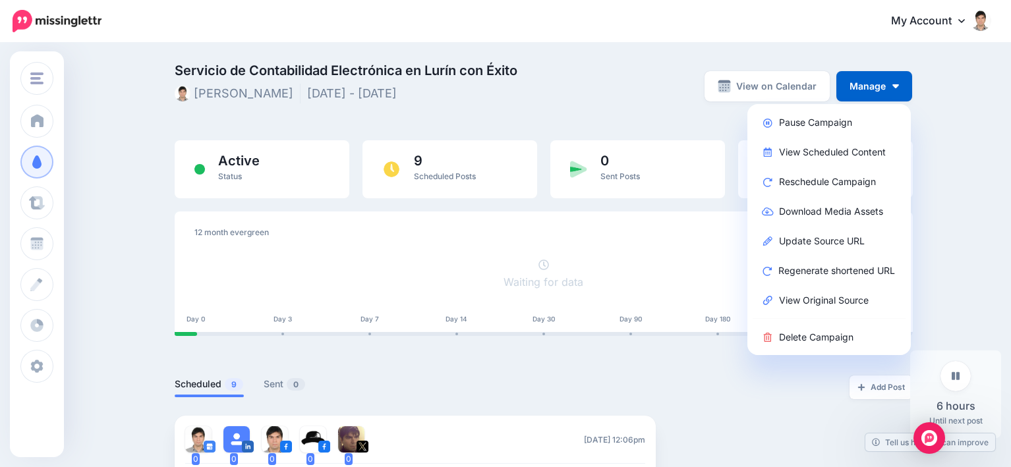
click at [551, 357] on div at bounding box center [544, 356] width 738 height 40
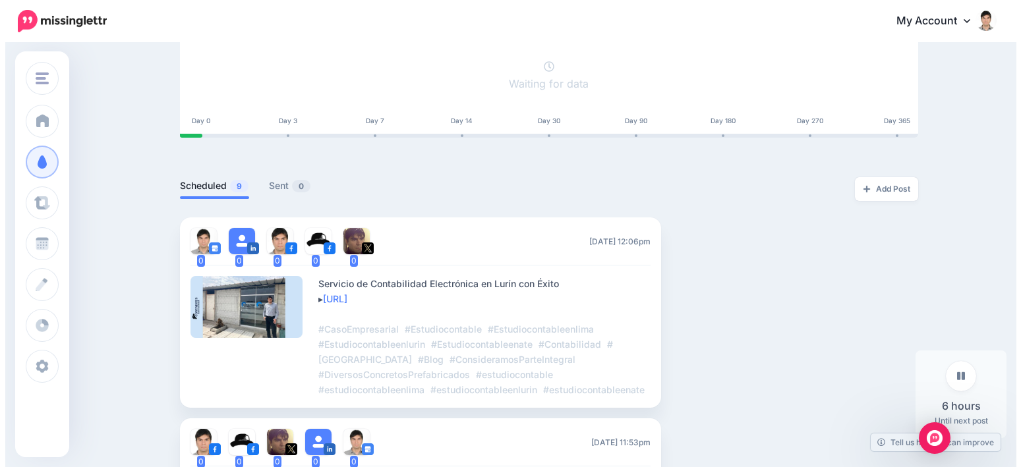
scroll to position [264, 0]
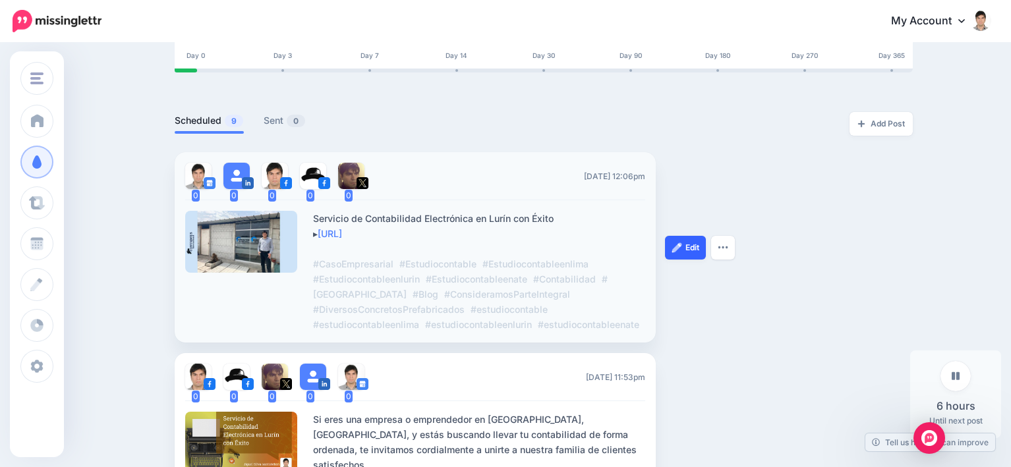
click at [689, 248] on link "Edit" at bounding box center [685, 248] width 41 height 24
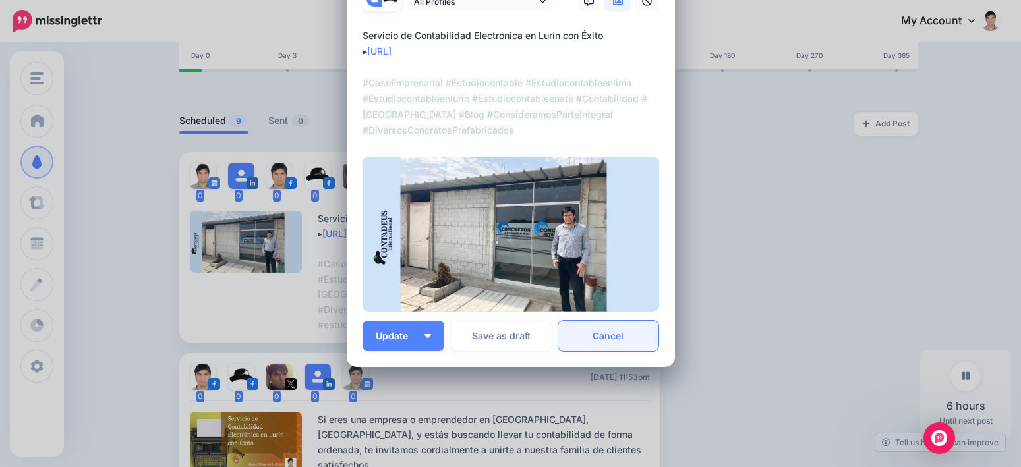
scroll to position [0, 0]
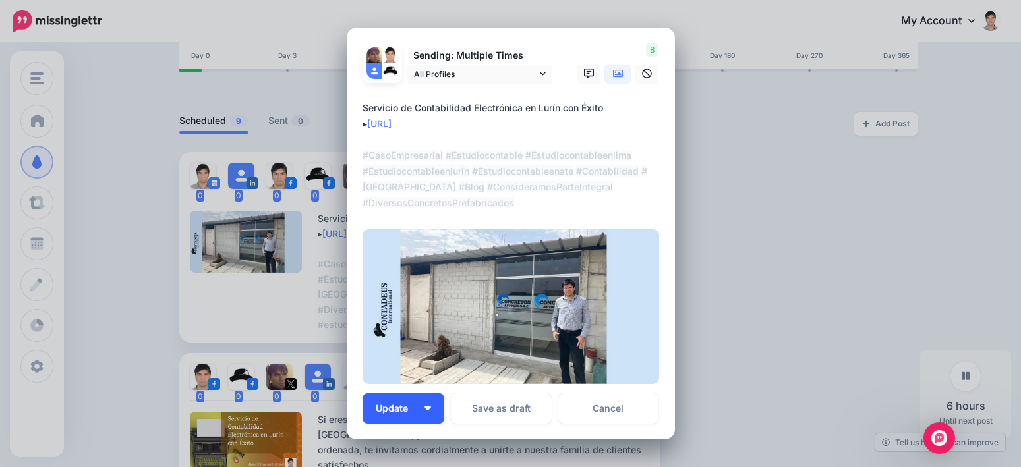
click at [424, 403] on button "Update" at bounding box center [403, 408] width 82 height 30
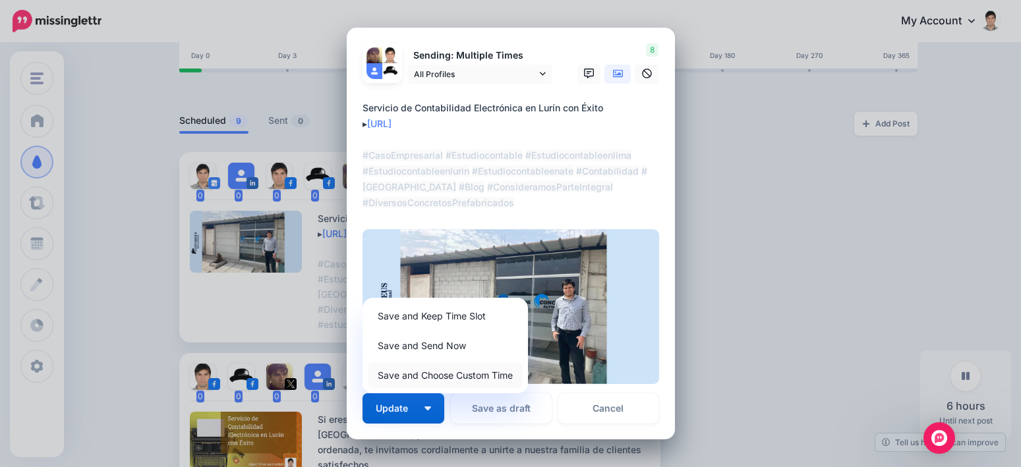
click at [449, 379] on link "Save and Choose Custom Time" at bounding box center [445, 375] width 155 height 26
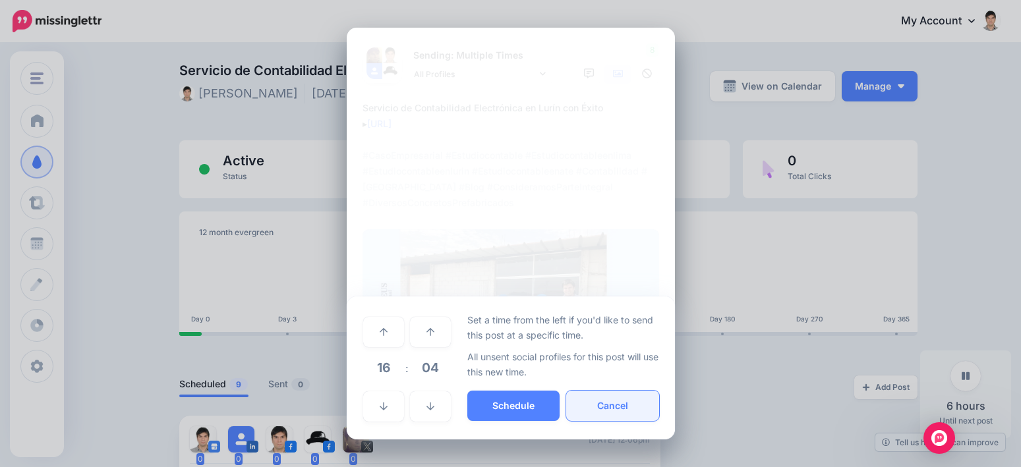
click at [611, 393] on button "Cancel" at bounding box center [612, 406] width 92 height 30
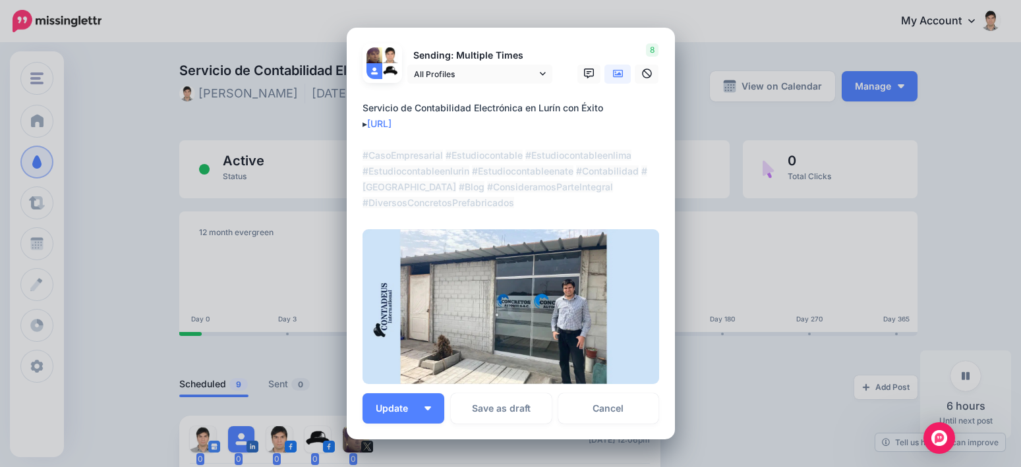
click at [743, 40] on div "Edit Post Loading Sending: Multiple Times" at bounding box center [510, 233] width 1021 height 467
click at [613, 413] on link "Cancel" at bounding box center [608, 408] width 101 height 30
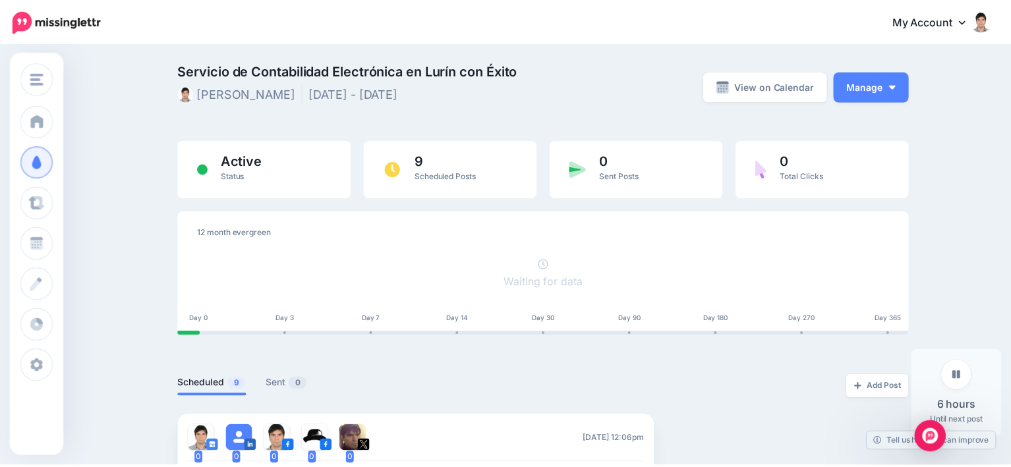
scroll to position [277, 0]
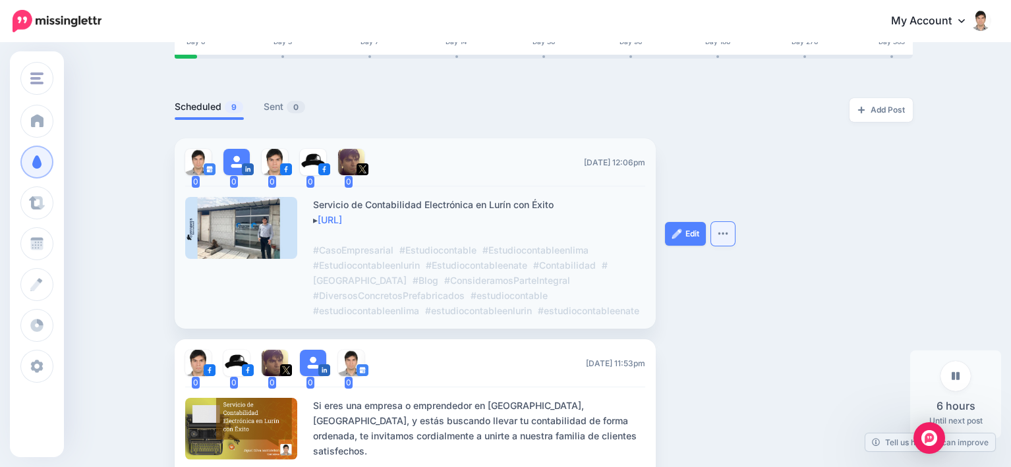
click at [728, 233] on img "button" at bounding box center [723, 233] width 11 height 4
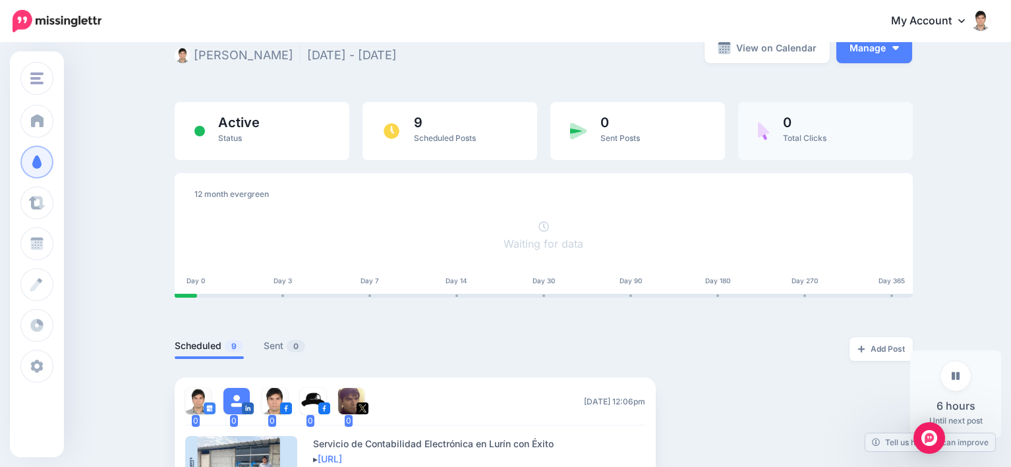
scroll to position [0, 0]
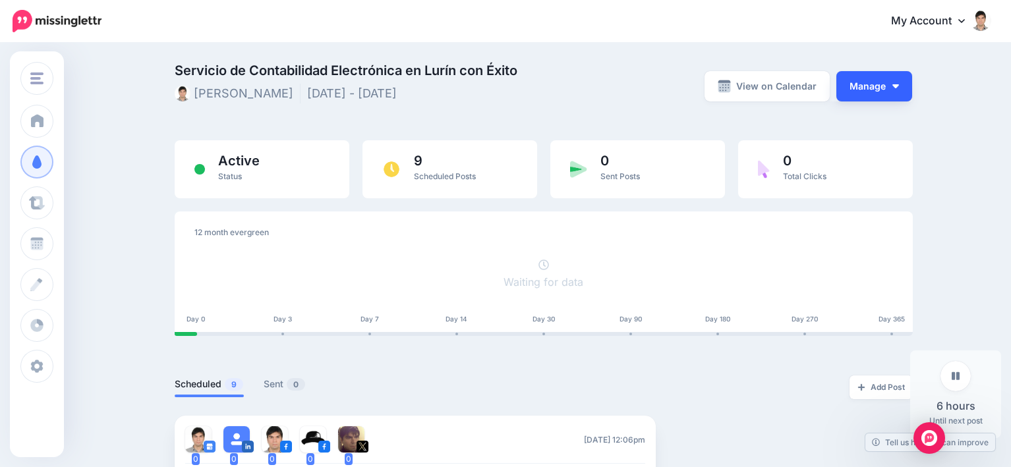
click at [894, 86] on button "Manage" at bounding box center [874, 86] width 76 height 30
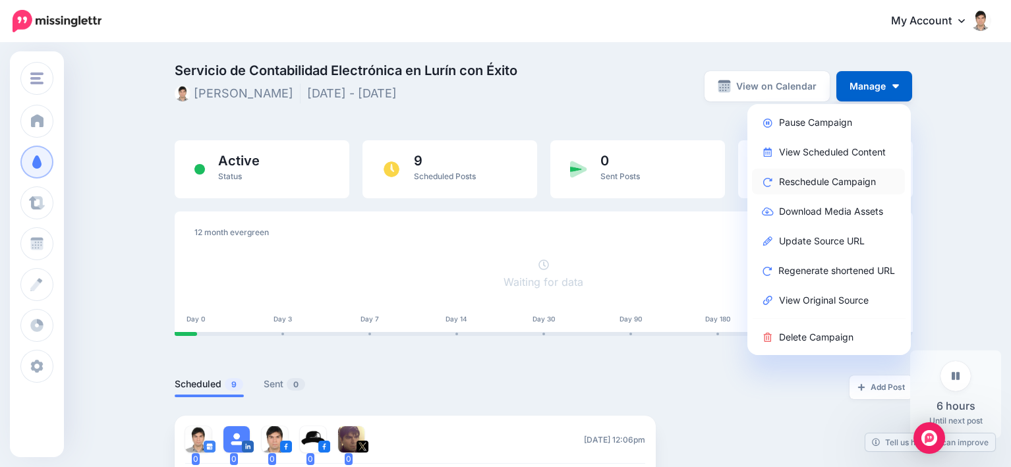
click at [812, 173] on link "Reschedule Campaign" at bounding box center [828, 182] width 153 height 26
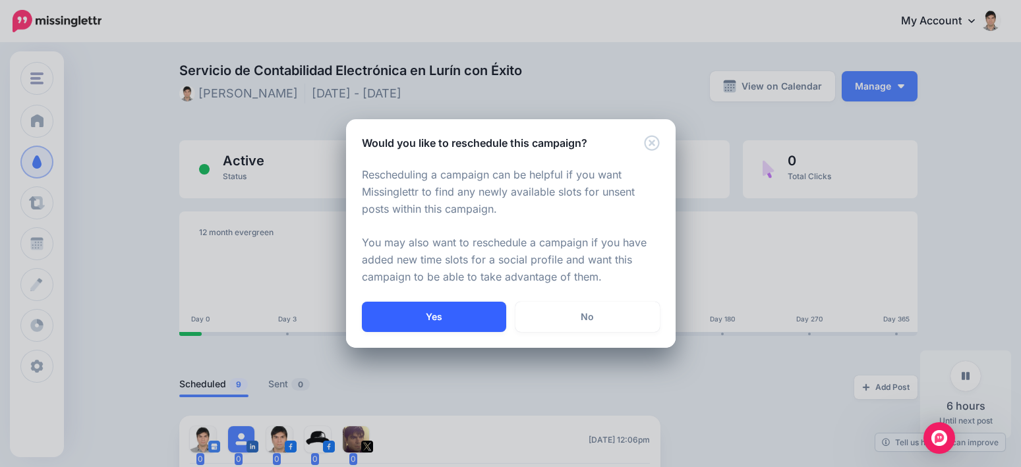
click at [423, 319] on button "Yes" at bounding box center [434, 317] width 144 height 30
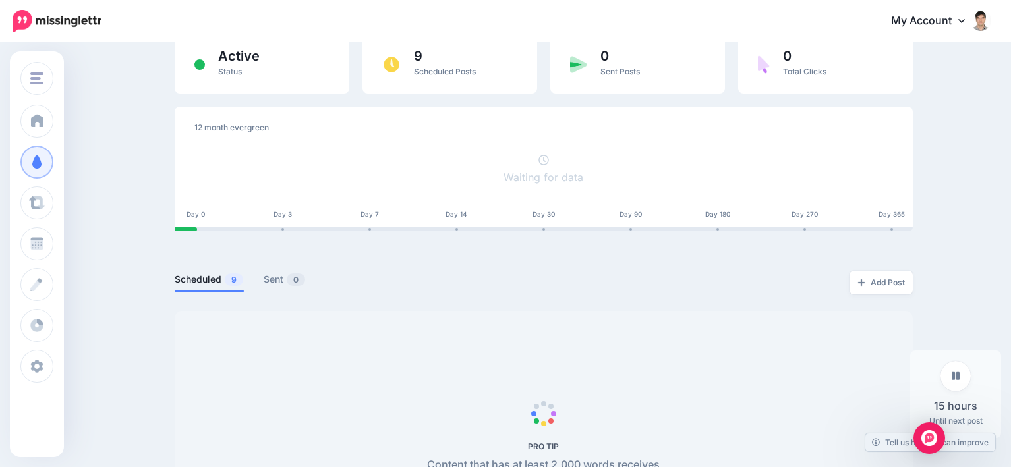
scroll to position [132, 0]
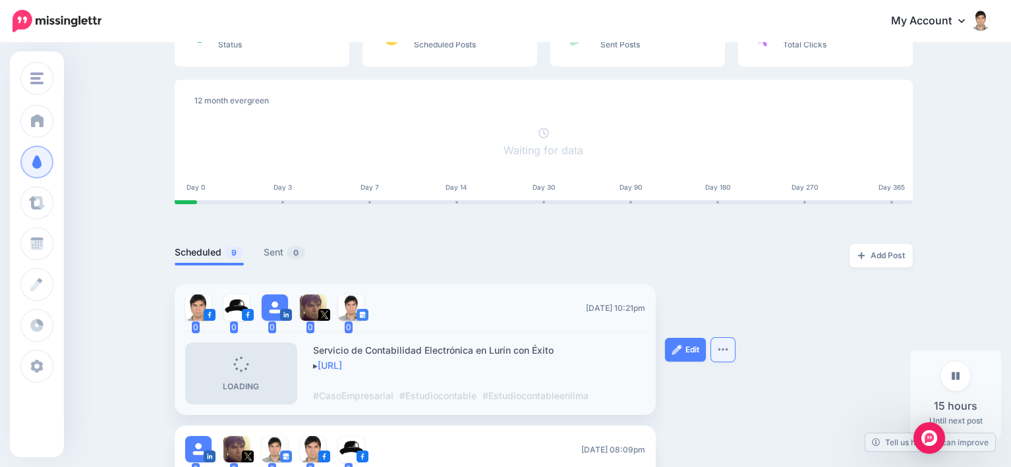
click at [728, 347] on img "button" at bounding box center [723, 349] width 11 height 4
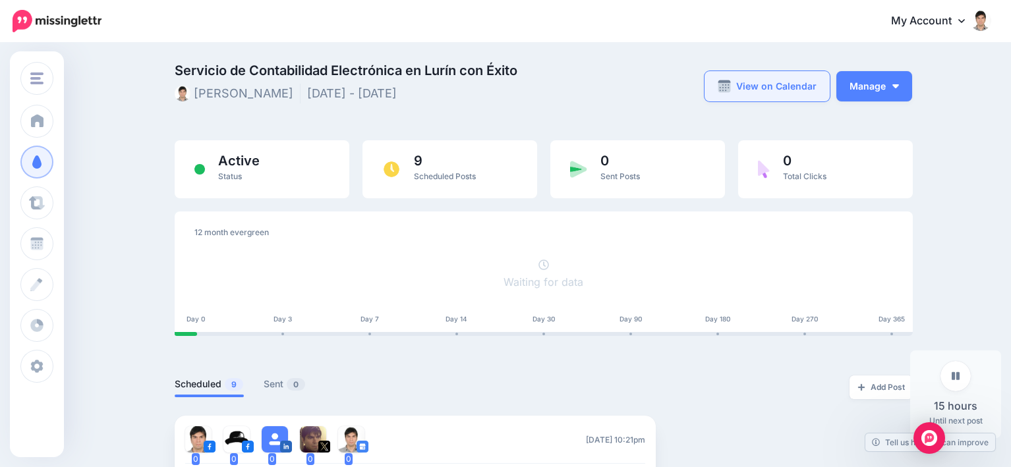
click at [786, 84] on link "View on Calendar" at bounding box center [767, 86] width 125 height 30
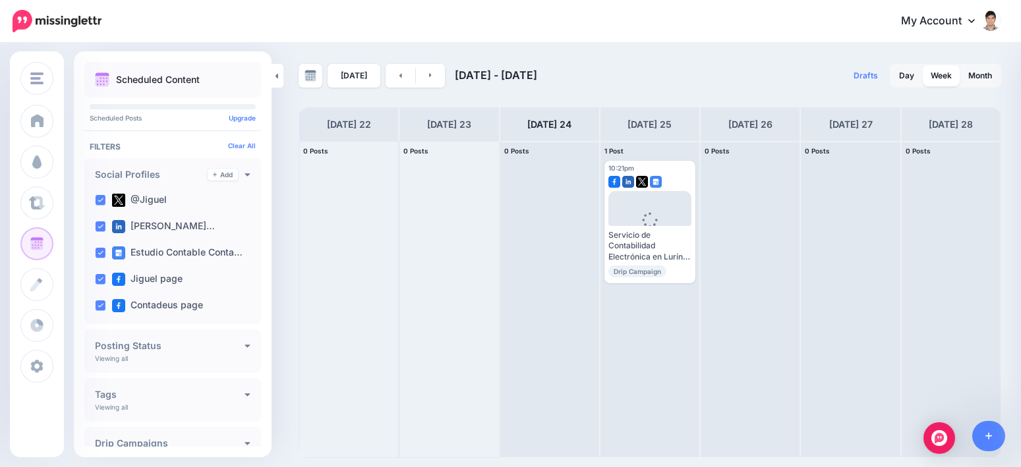
click at [167, 79] on p "Scheduled Content" at bounding box center [158, 79] width 84 height 9
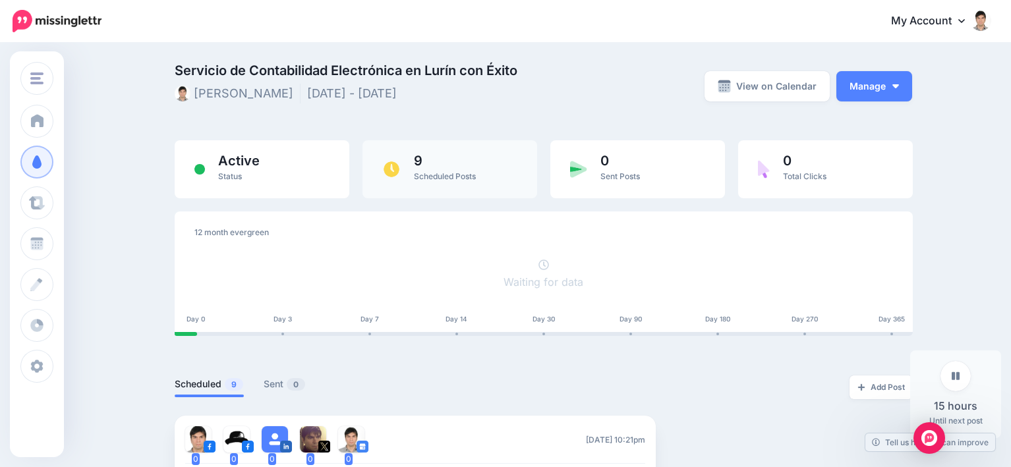
click at [440, 167] on span "9" at bounding box center [445, 160] width 62 height 13
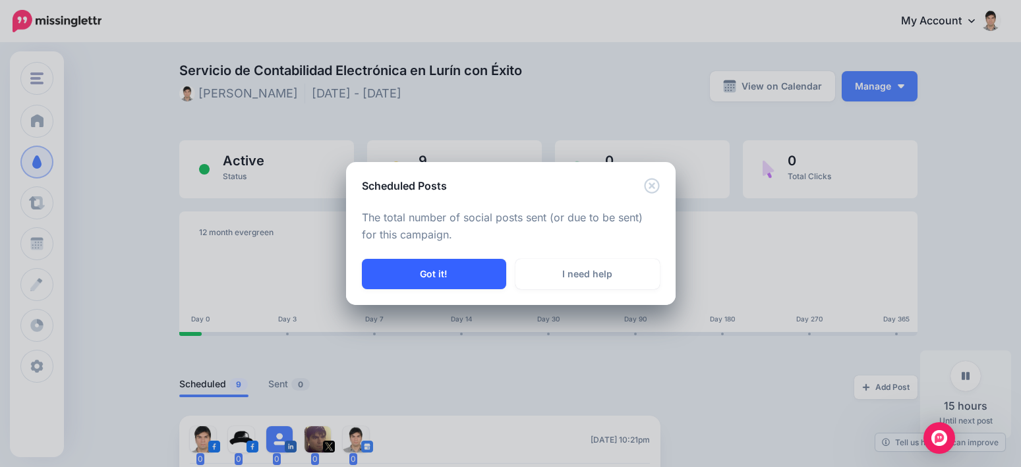
click at [444, 269] on button "Got it!" at bounding box center [434, 274] width 144 height 30
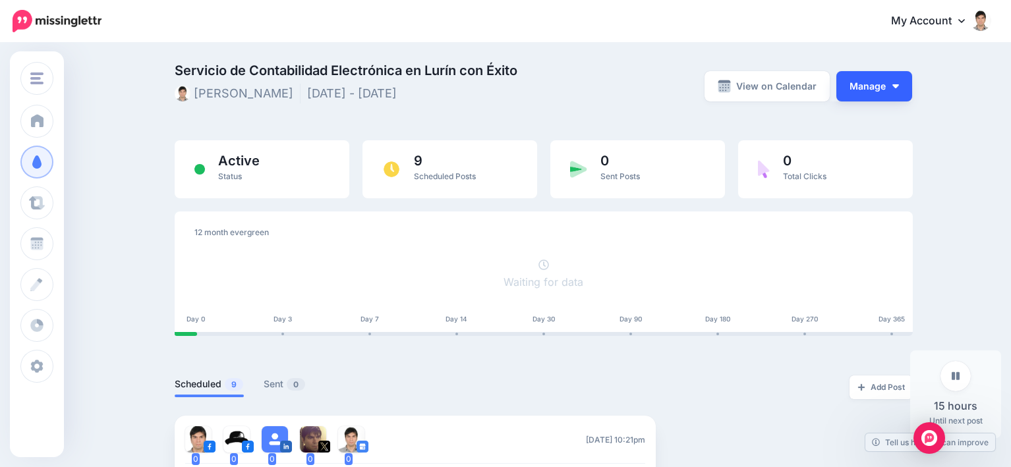
click at [897, 86] on img "button" at bounding box center [895, 86] width 7 height 4
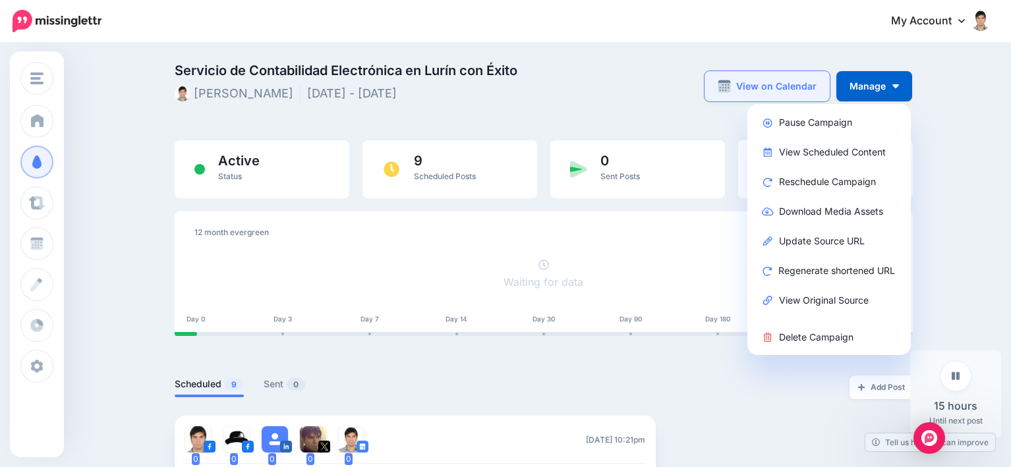
click at [767, 84] on link "View on Calendar" at bounding box center [767, 86] width 125 height 30
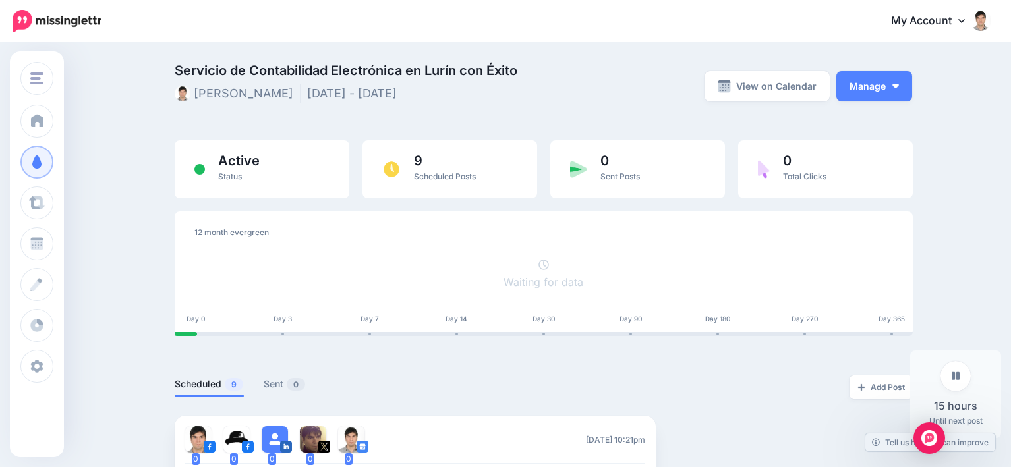
click at [373, 90] on li "Sep 25 2025 - Sep 30 2026" at bounding box center [355, 94] width 96 height 20
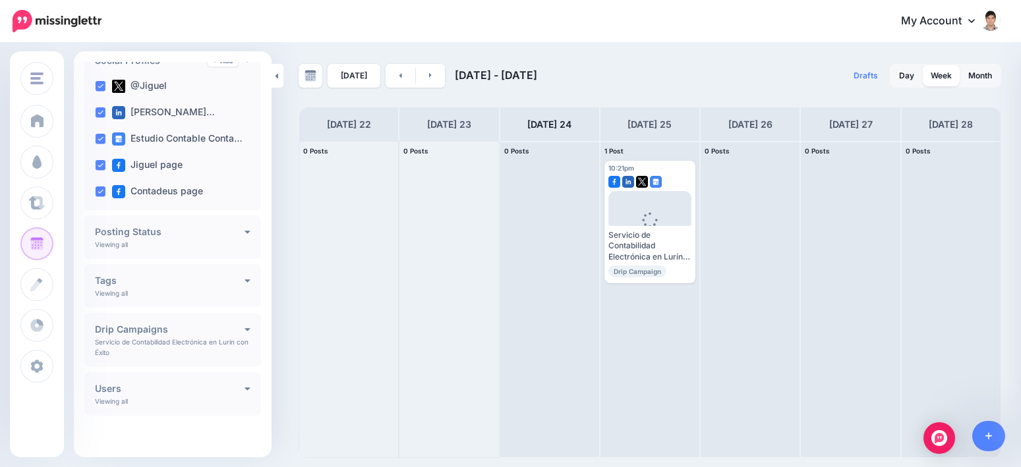
scroll to position [115, 0]
click at [245, 327] on icon at bounding box center [248, 327] width 6 height 9
click at [245, 234] on icon at bounding box center [248, 229] width 6 height 9
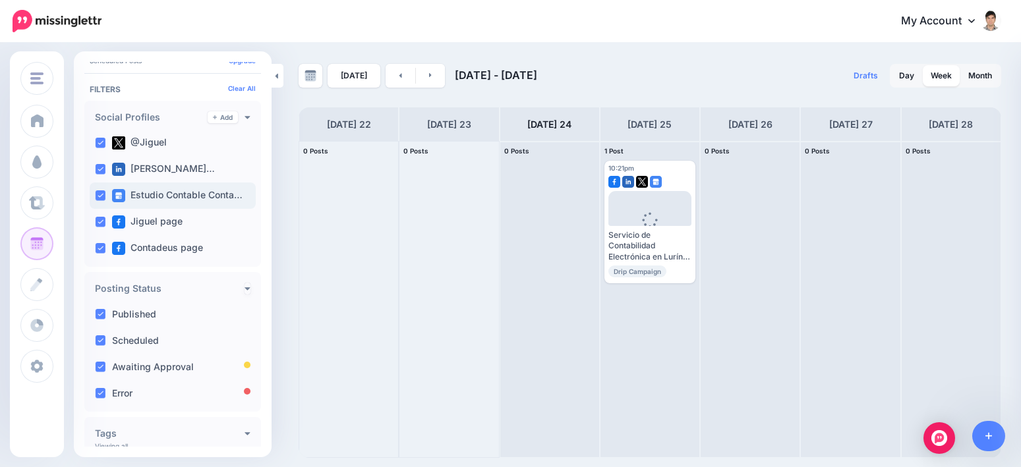
scroll to position [0, 0]
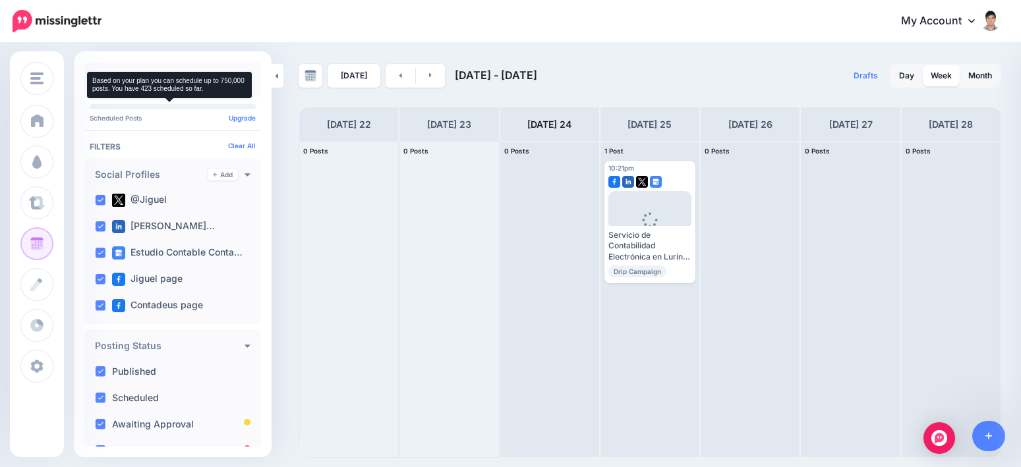
click at [113, 118] on p "Scheduled Posts Upgrade" at bounding box center [173, 118] width 166 height 7
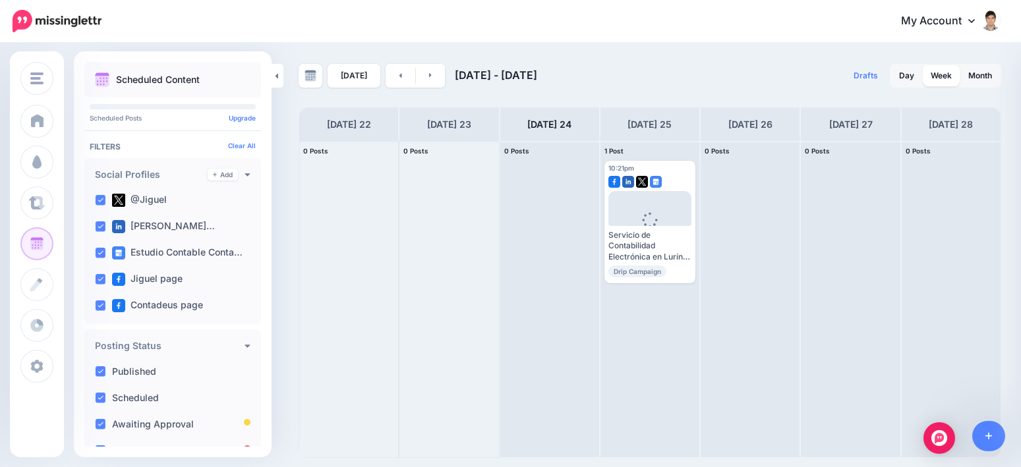
click at [146, 82] on p "Scheduled Content" at bounding box center [158, 79] width 84 height 9
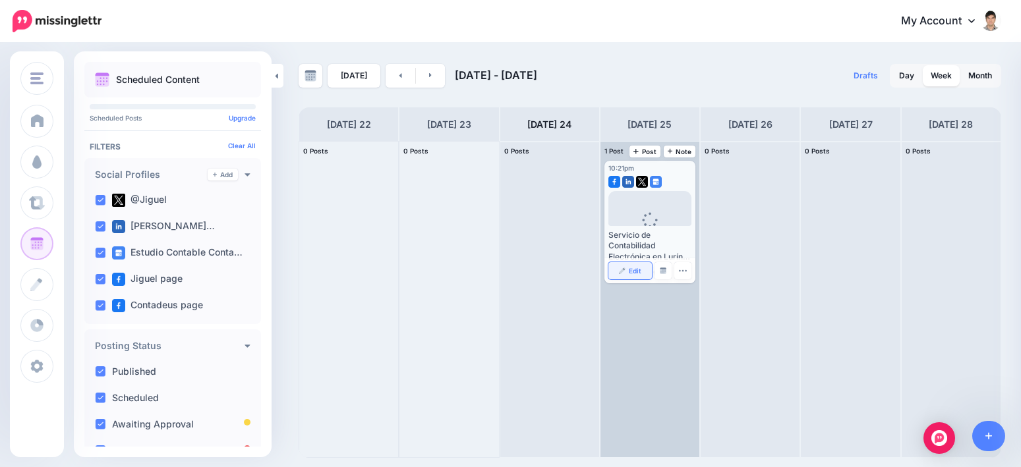
click at [627, 270] on link "Edit" at bounding box center [629, 270] width 43 height 17
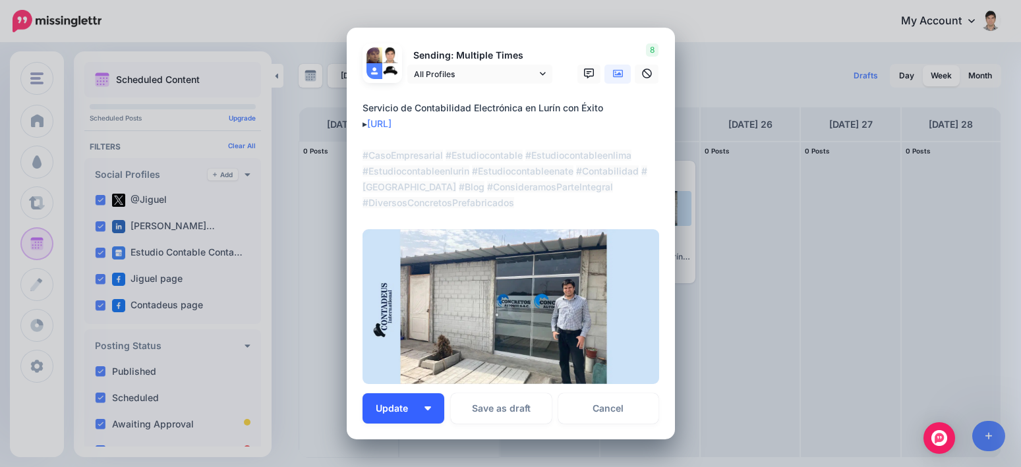
click at [412, 409] on span "Update" at bounding box center [397, 408] width 42 height 9
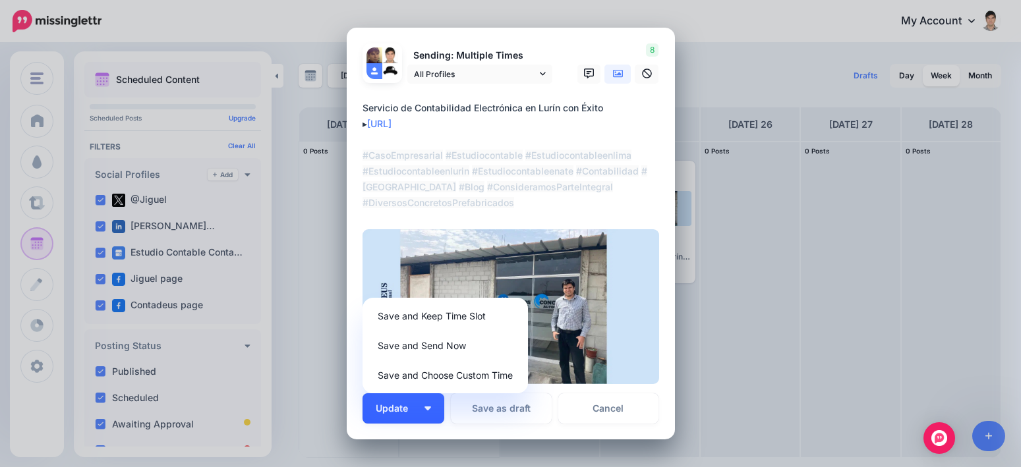
click at [412, 409] on span "Update" at bounding box center [397, 408] width 42 height 9
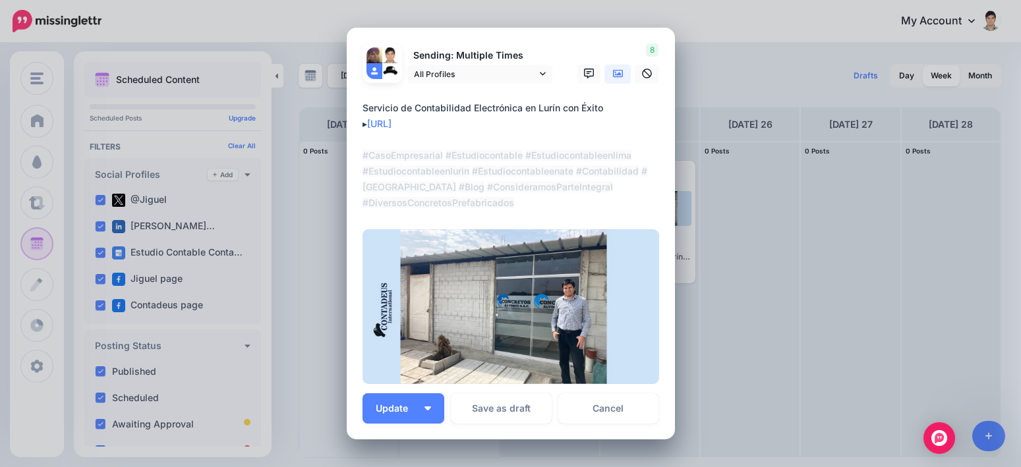
click at [591, 19] on div "Edit Post Loading Sending: Multiple Times" at bounding box center [510, 233] width 1021 height 467
click at [609, 401] on link "Cancel" at bounding box center [608, 408] width 101 height 30
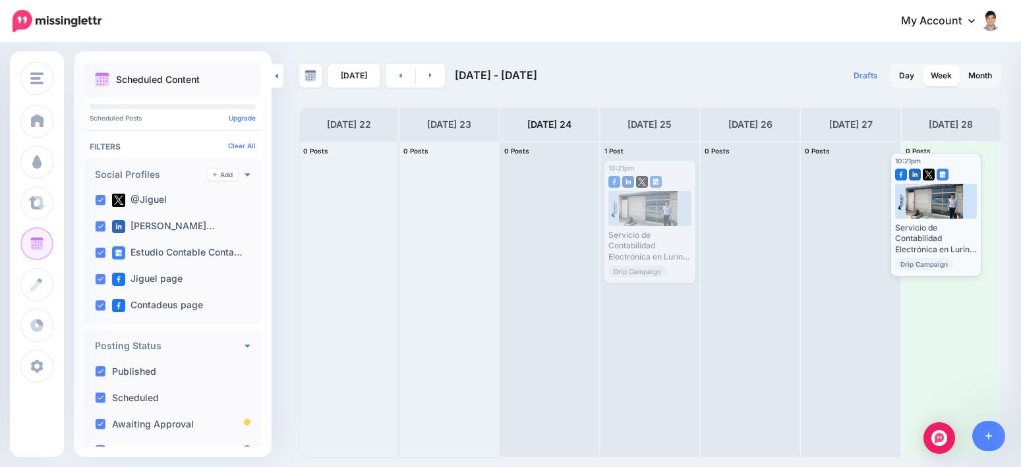
drag, startPoint x: 666, startPoint y: 170, endPoint x: 952, endPoint y: 162, distance: 286.1
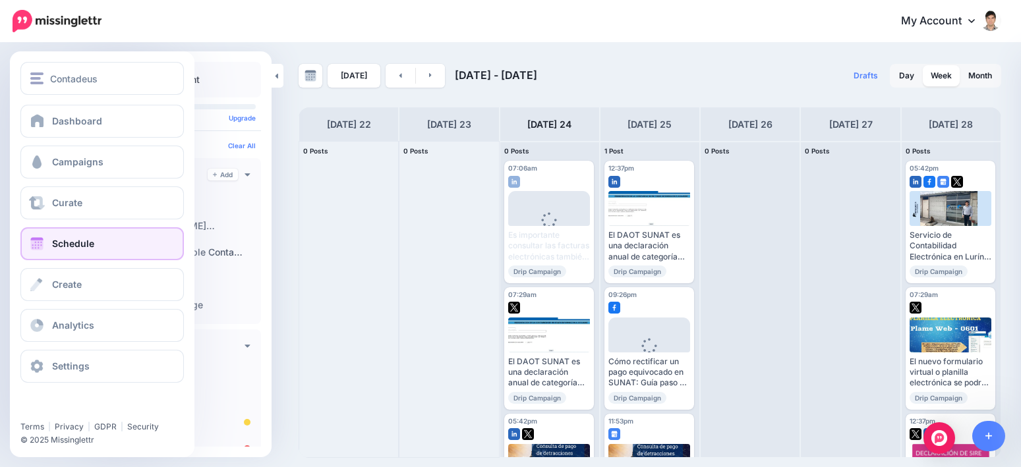
click at [24, 250] on link "Schedule" at bounding box center [101, 243] width 163 height 33
click at [45, 245] on span at bounding box center [36, 243] width 17 height 13
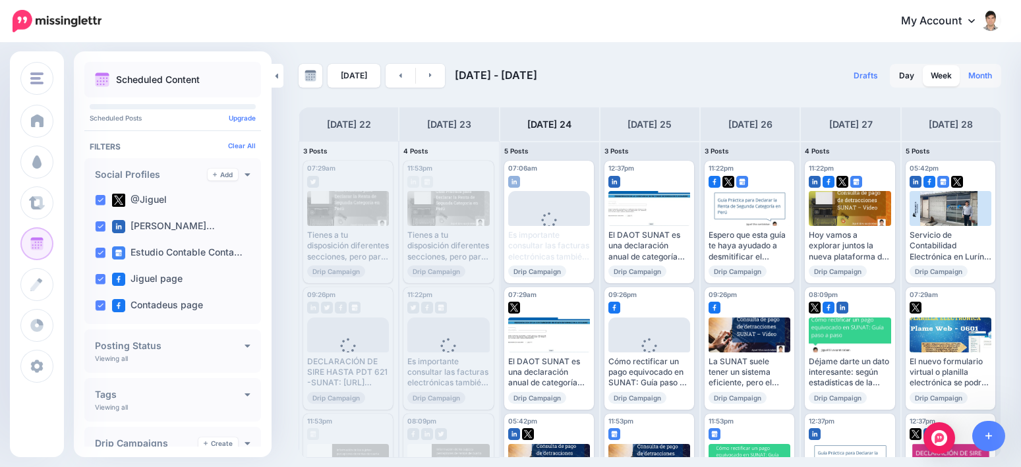
click at [977, 81] on link "Month" at bounding box center [980, 75] width 40 height 21
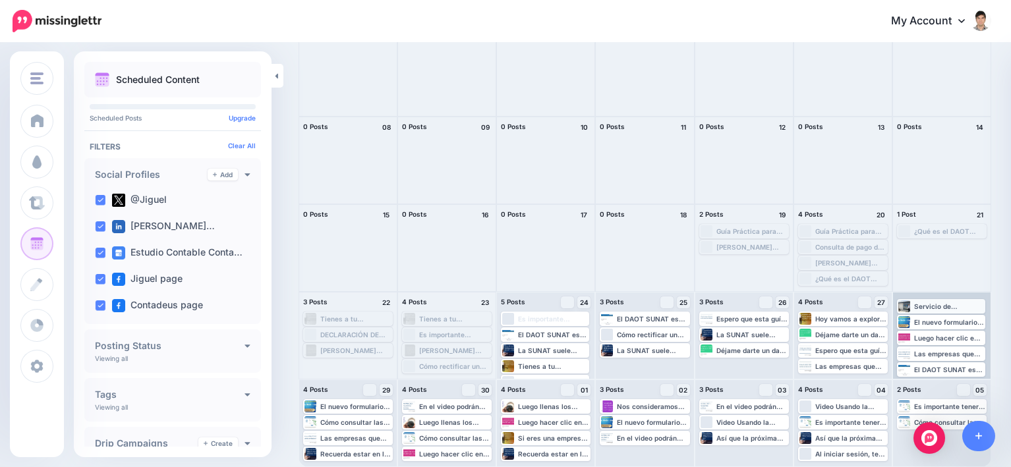
scroll to position [16, 0]
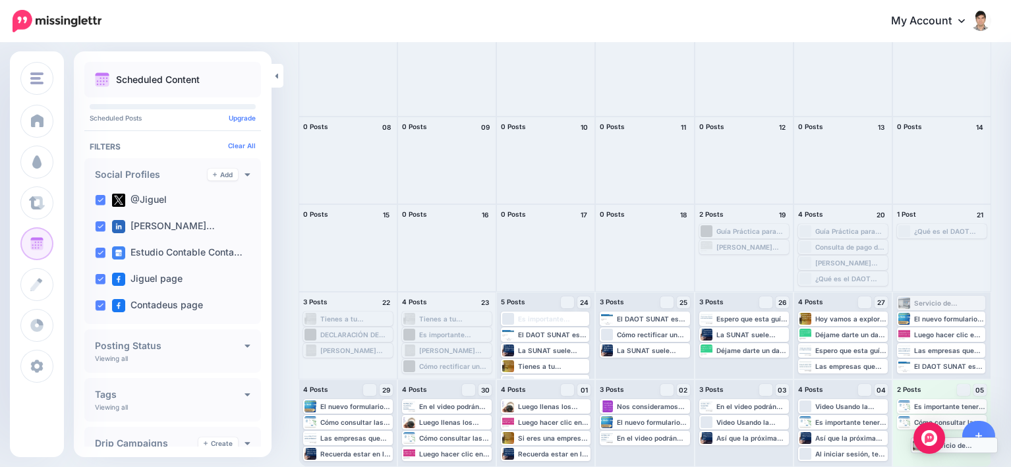
drag, startPoint x: 947, startPoint y: 301, endPoint x: 952, endPoint y: 442, distance: 141.8
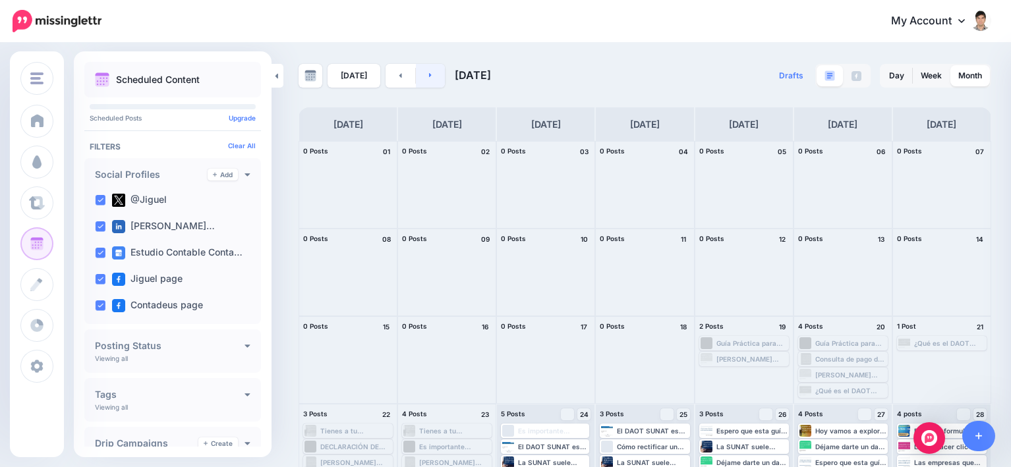
click at [426, 79] on link at bounding box center [431, 76] width 30 height 24
